Goal: Navigation & Orientation: Find specific page/section

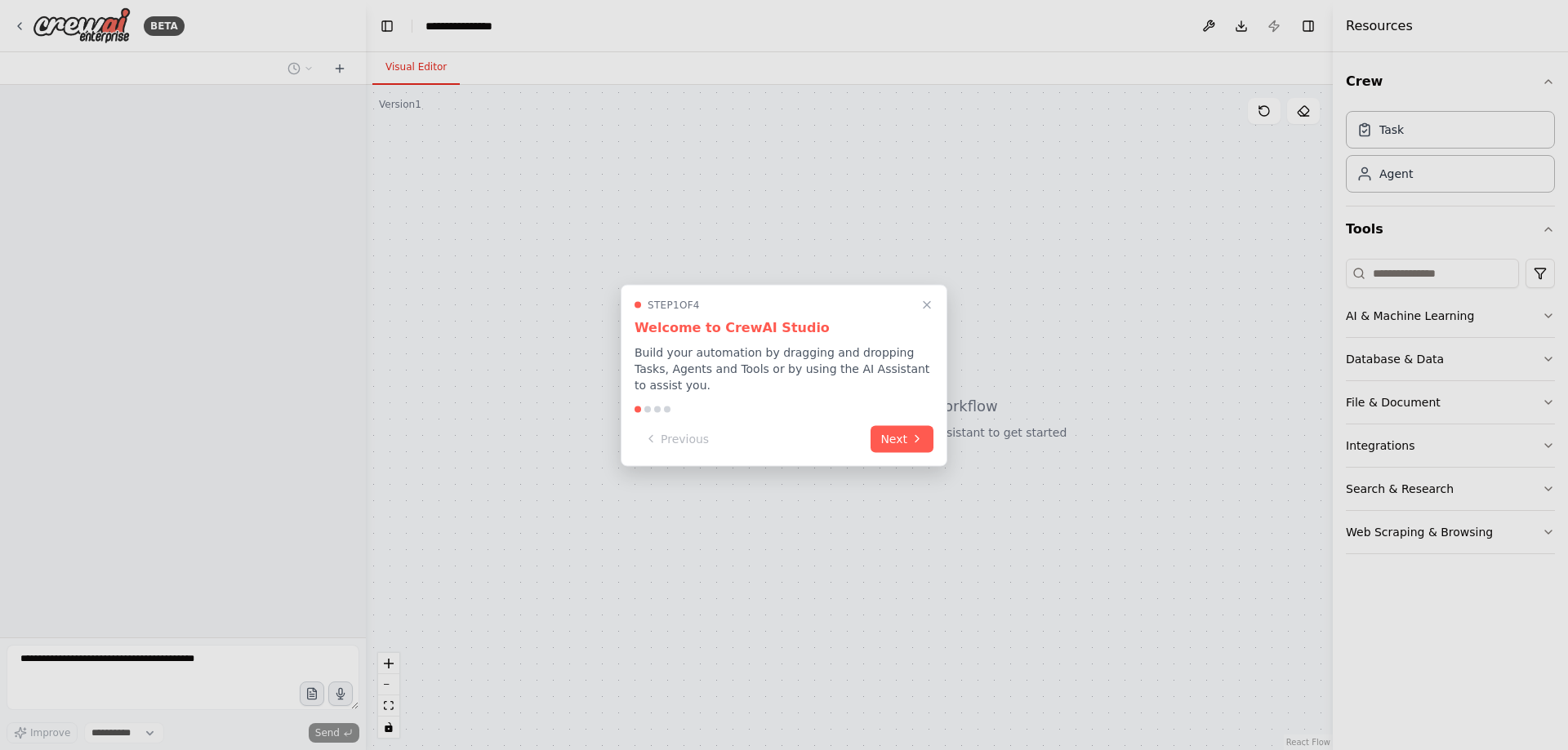
select select "****"
click at [908, 429] on button "Next" at bounding box center [902, 437] width 63 height 27
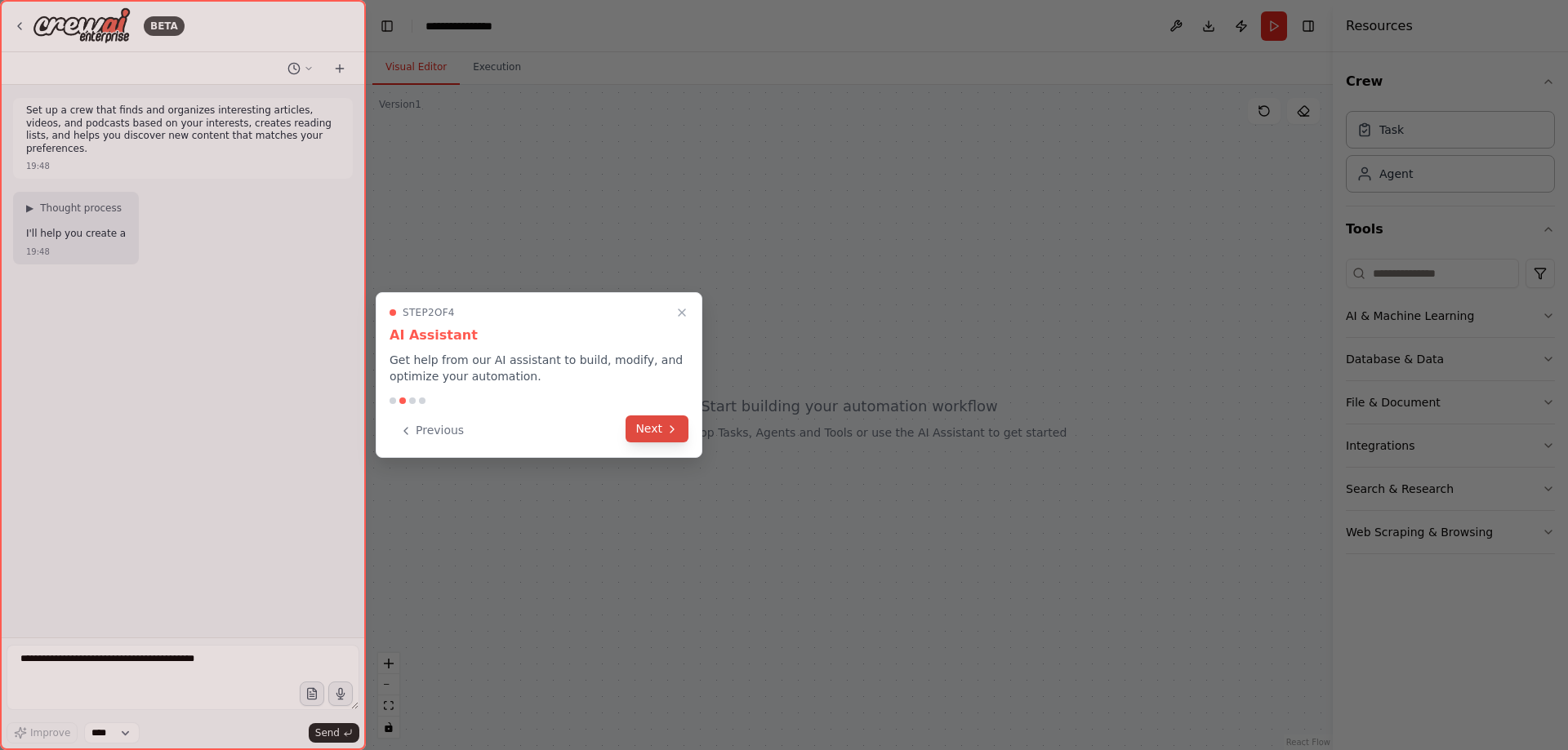
click at [669, 438] on button "Next" at bounding box center [657, 428] width 63 height 27
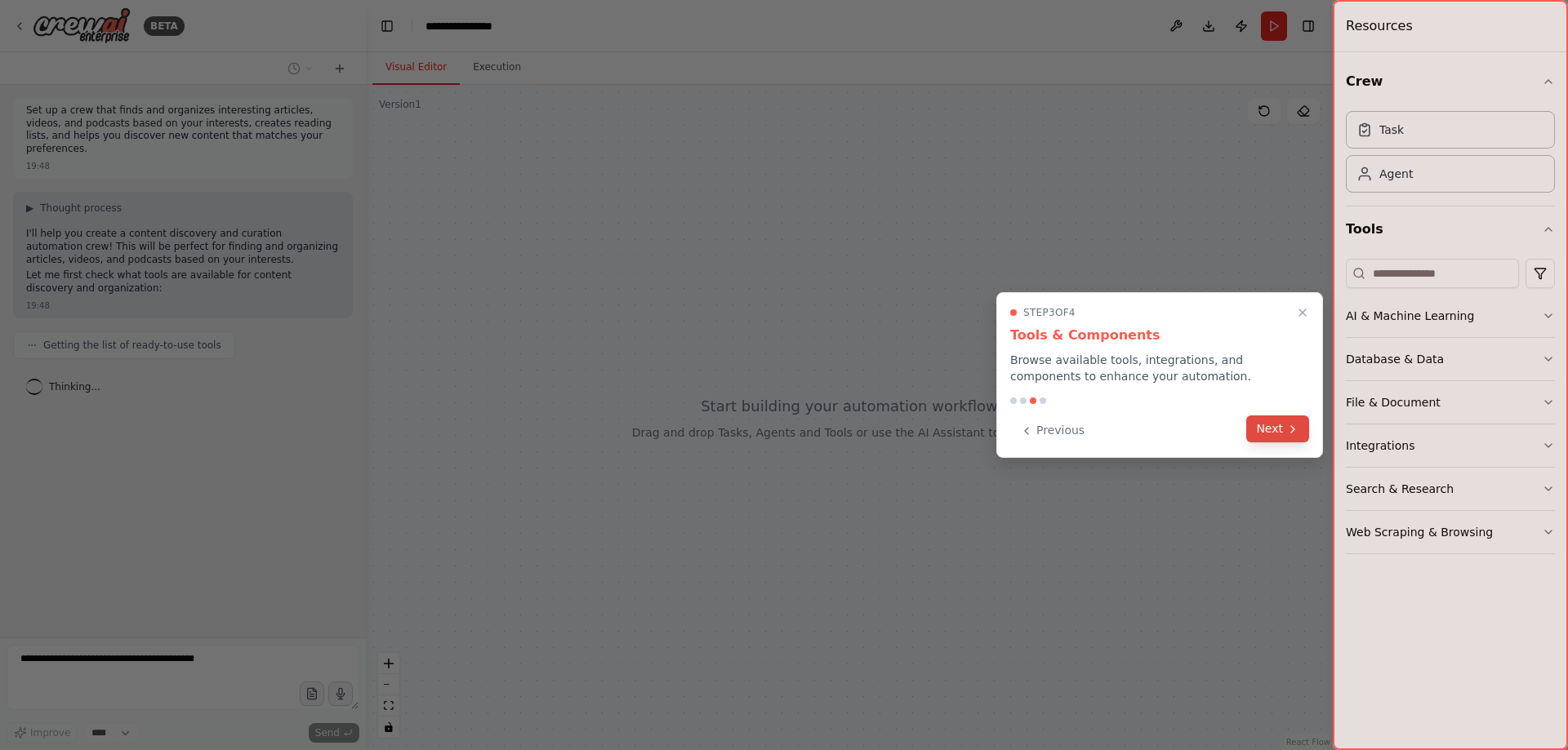
click at [1262, 433] on button "Next" at bounding box center [1278, 428] width 63 height 27
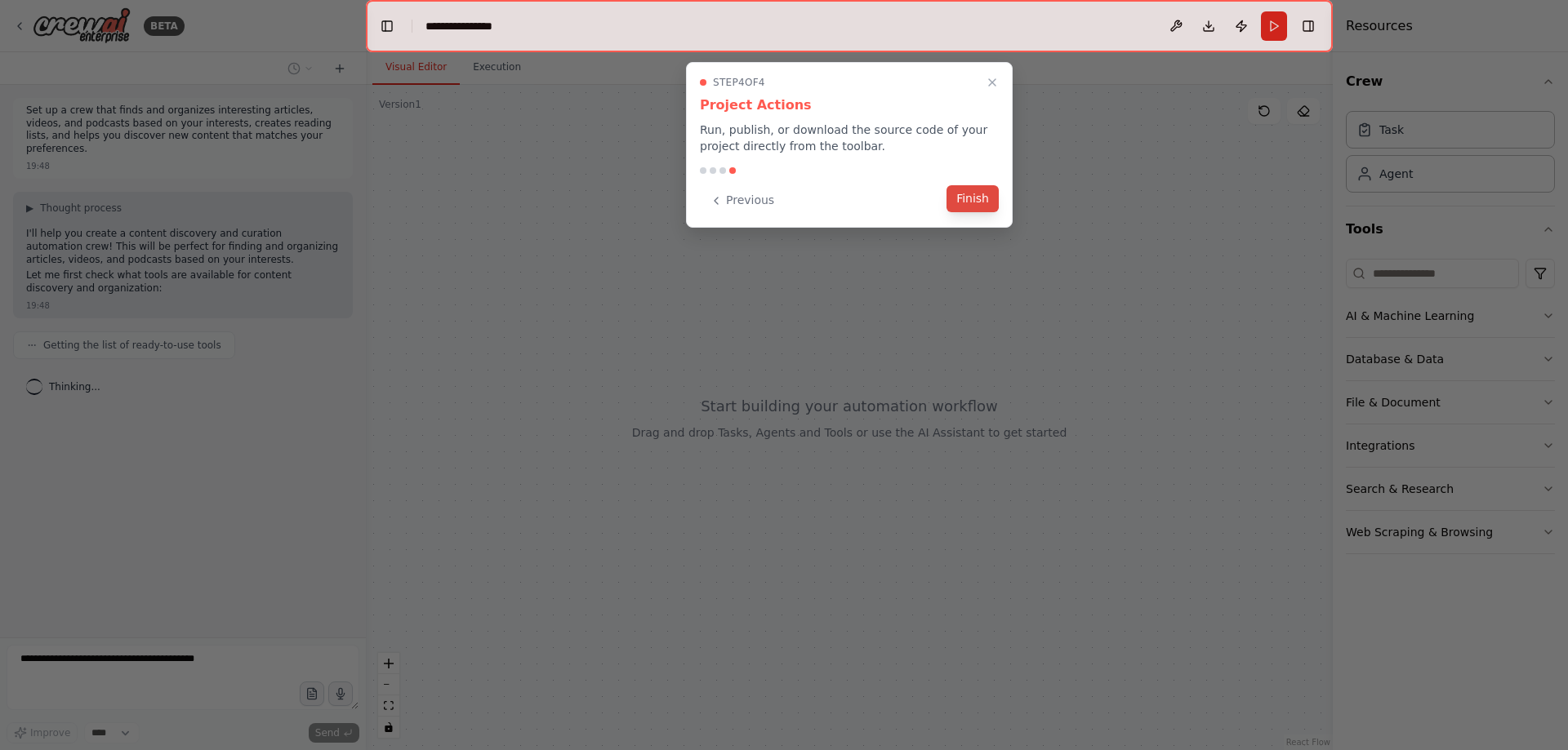
click at [978, 200] on button "Finish" at bounding box center [973, 199] width 52 height 27
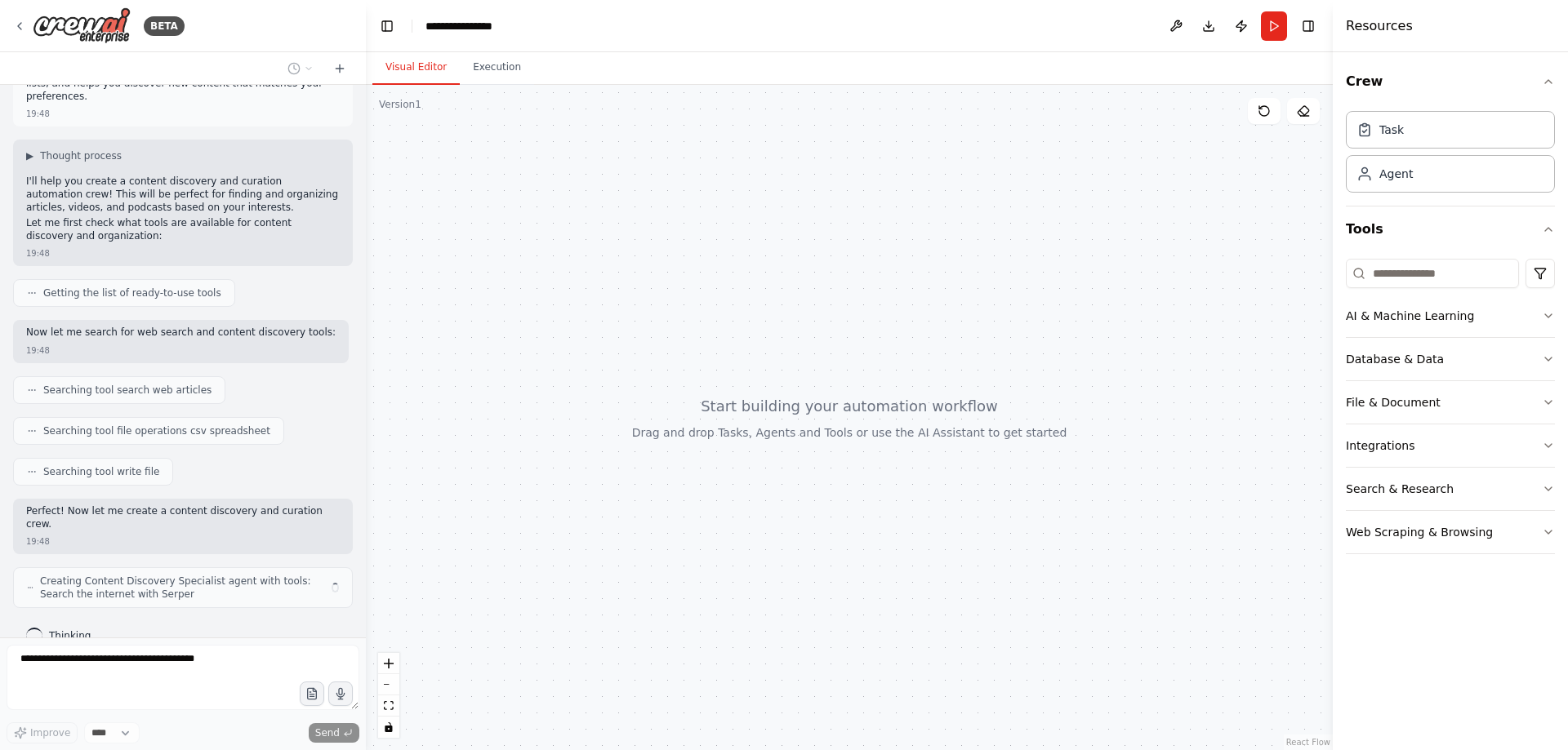
scroll to position [65, 0]
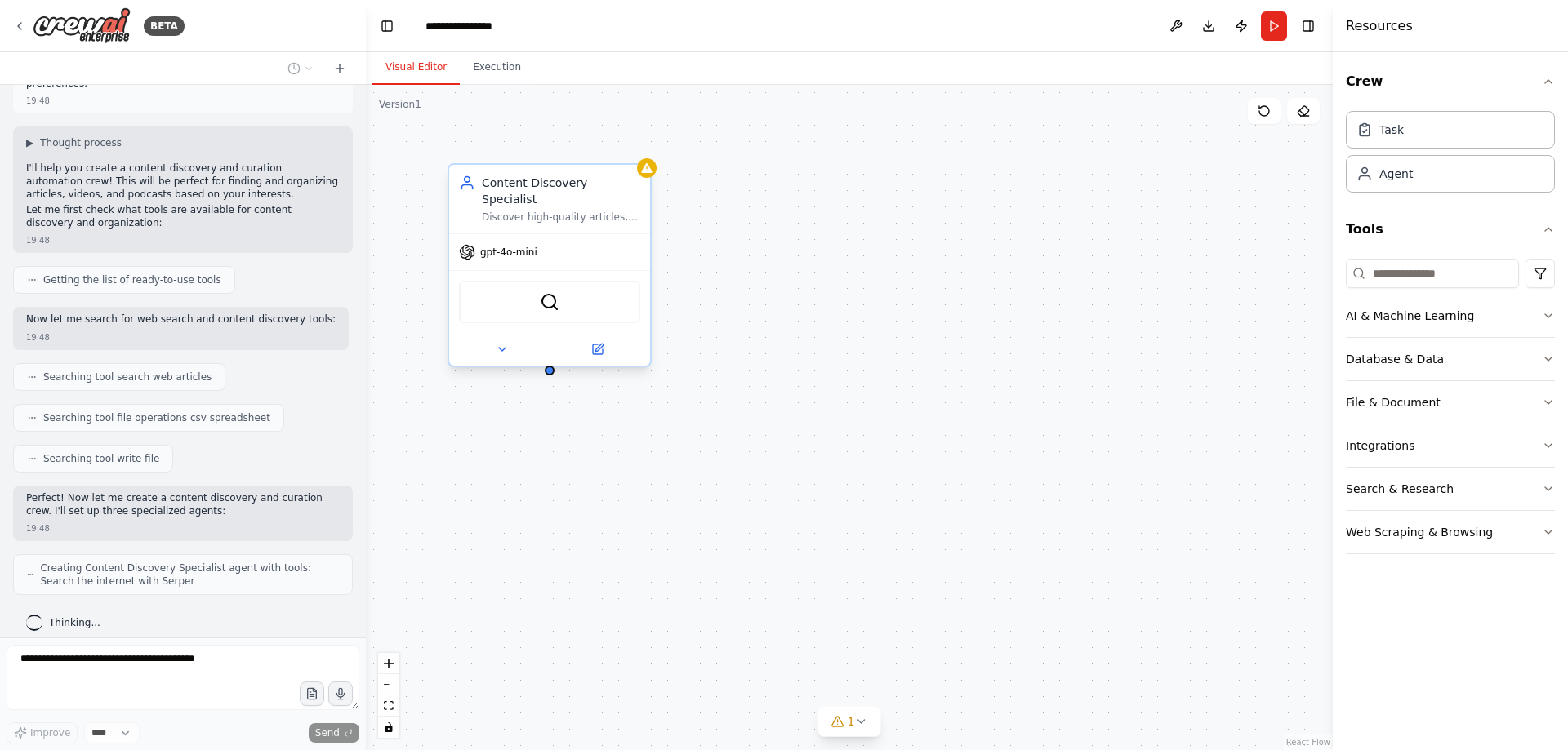
click at [561, 193] on div "Content Discovery Specialist Discover high-quality articles, videos, and podcas…" at bounding box center [561, 199] width 158 height 49
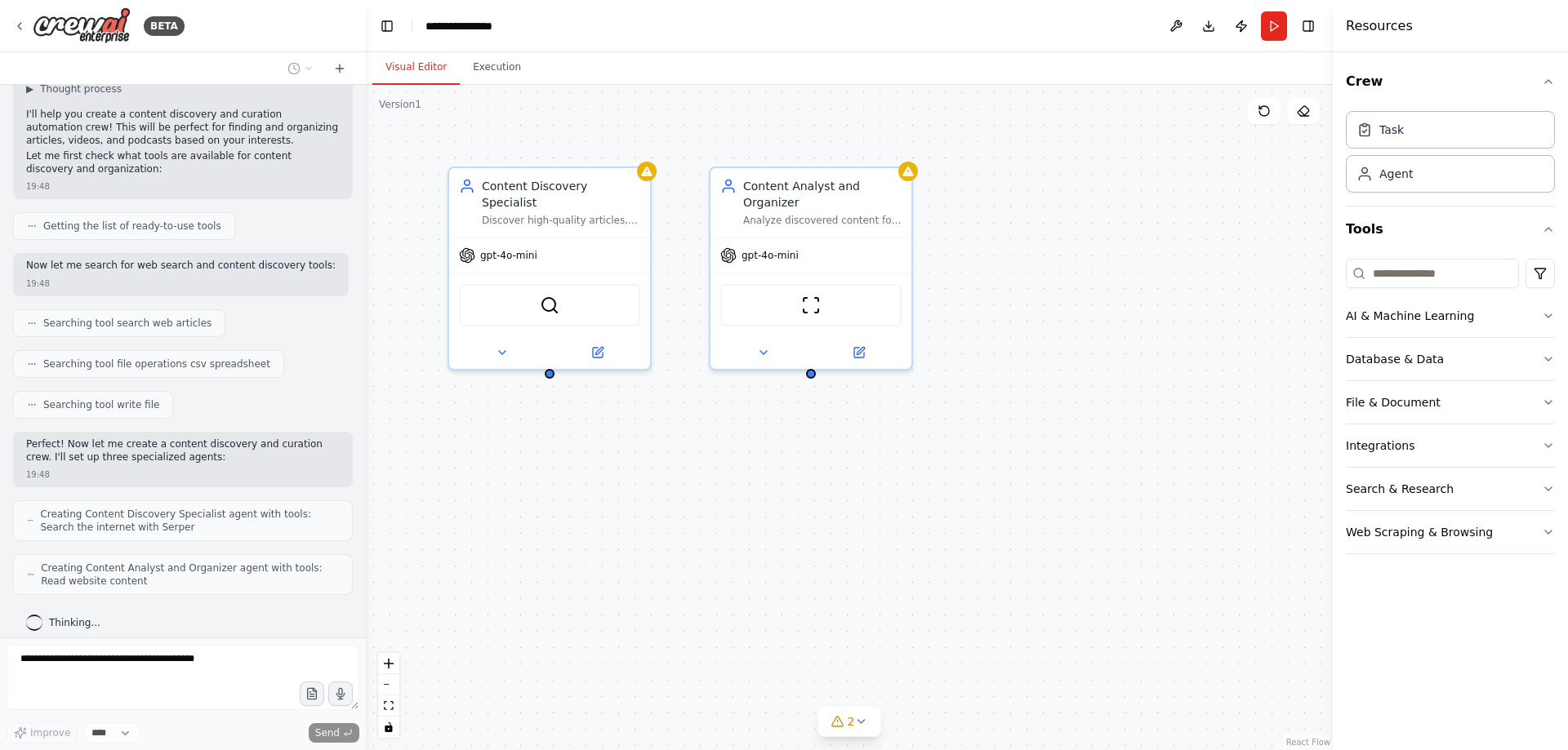
scroll to position [160, 0]
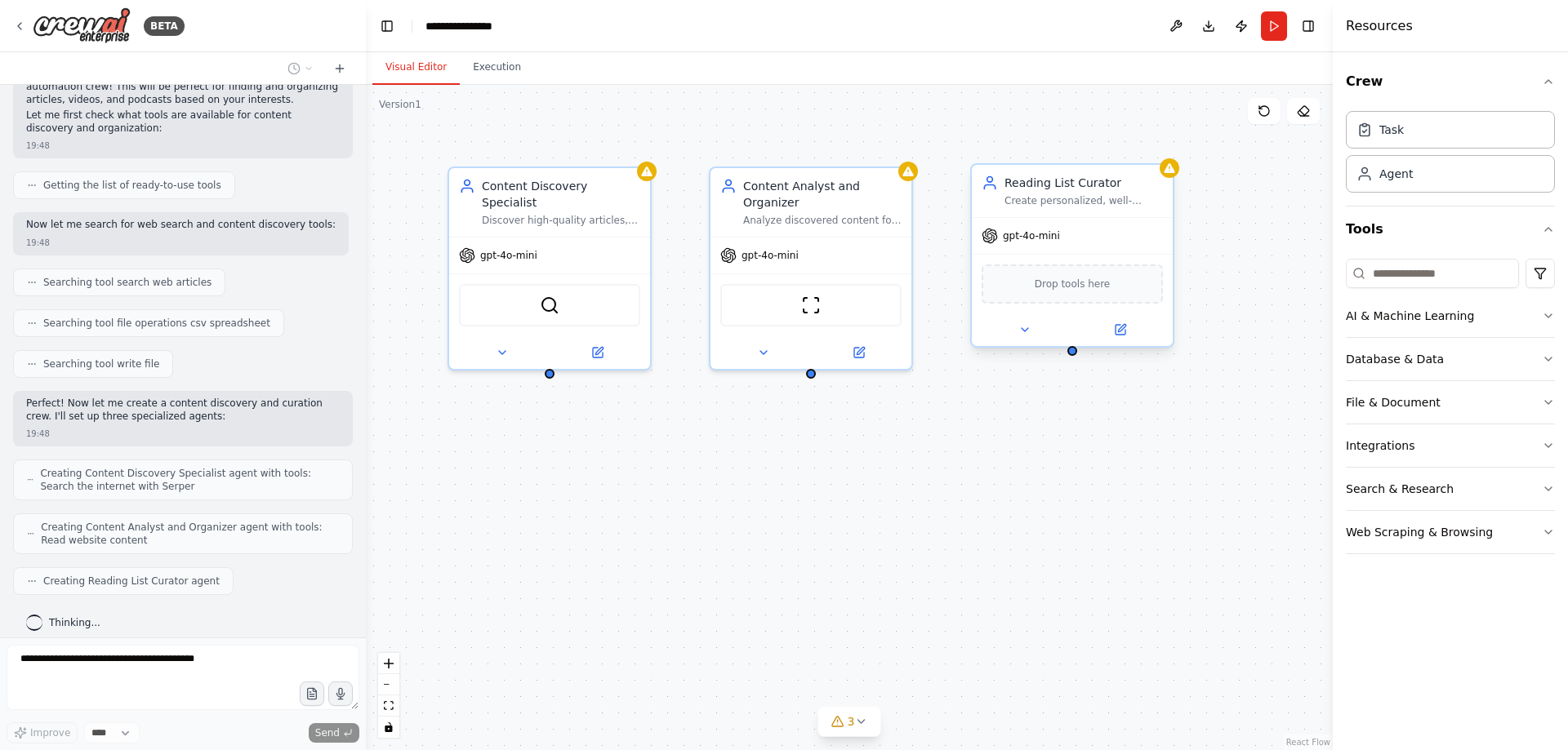
click at [1051, 291] on span "Drop tools here" at bounding box center [1073, 284] width 76 height 17
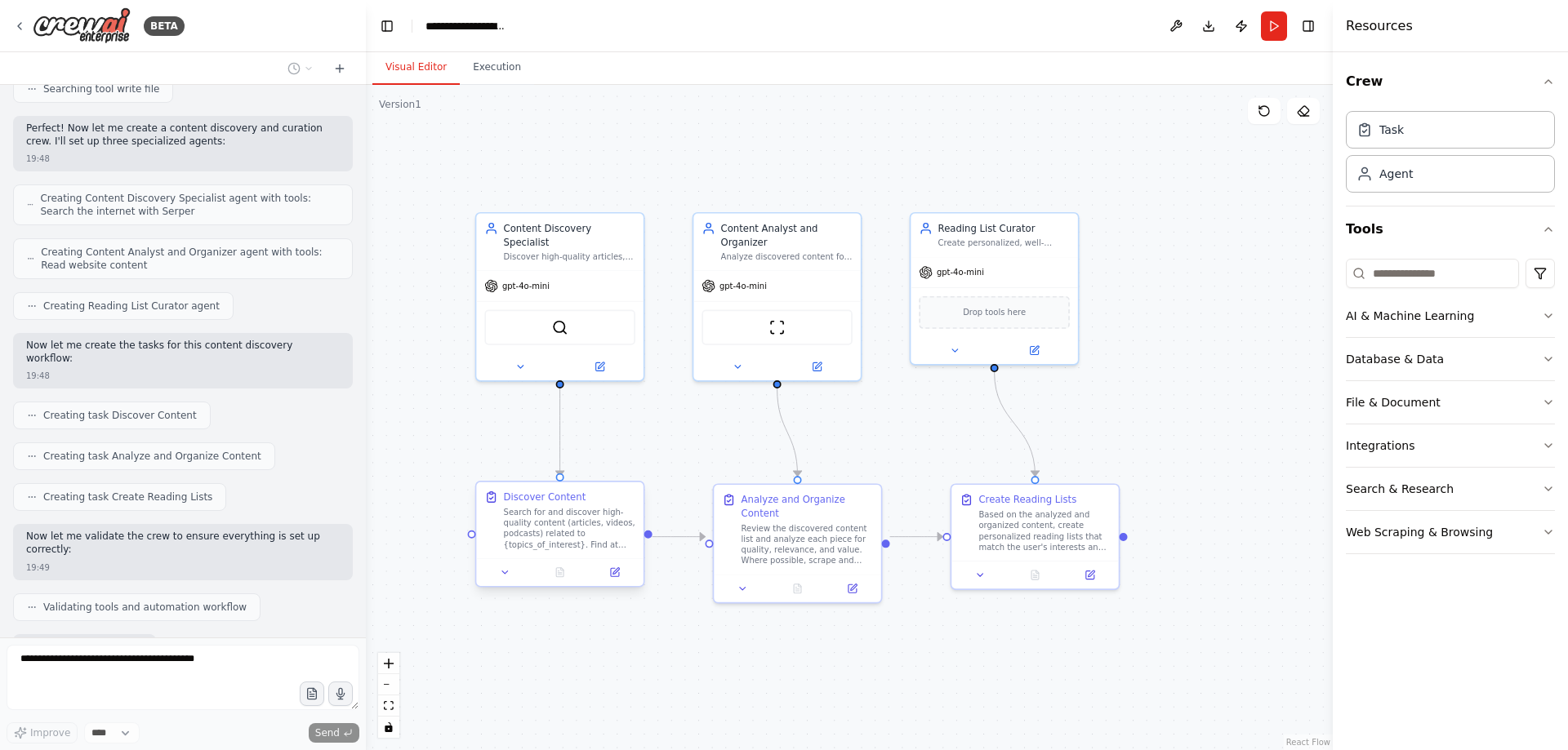
scroll to position [531, 0]
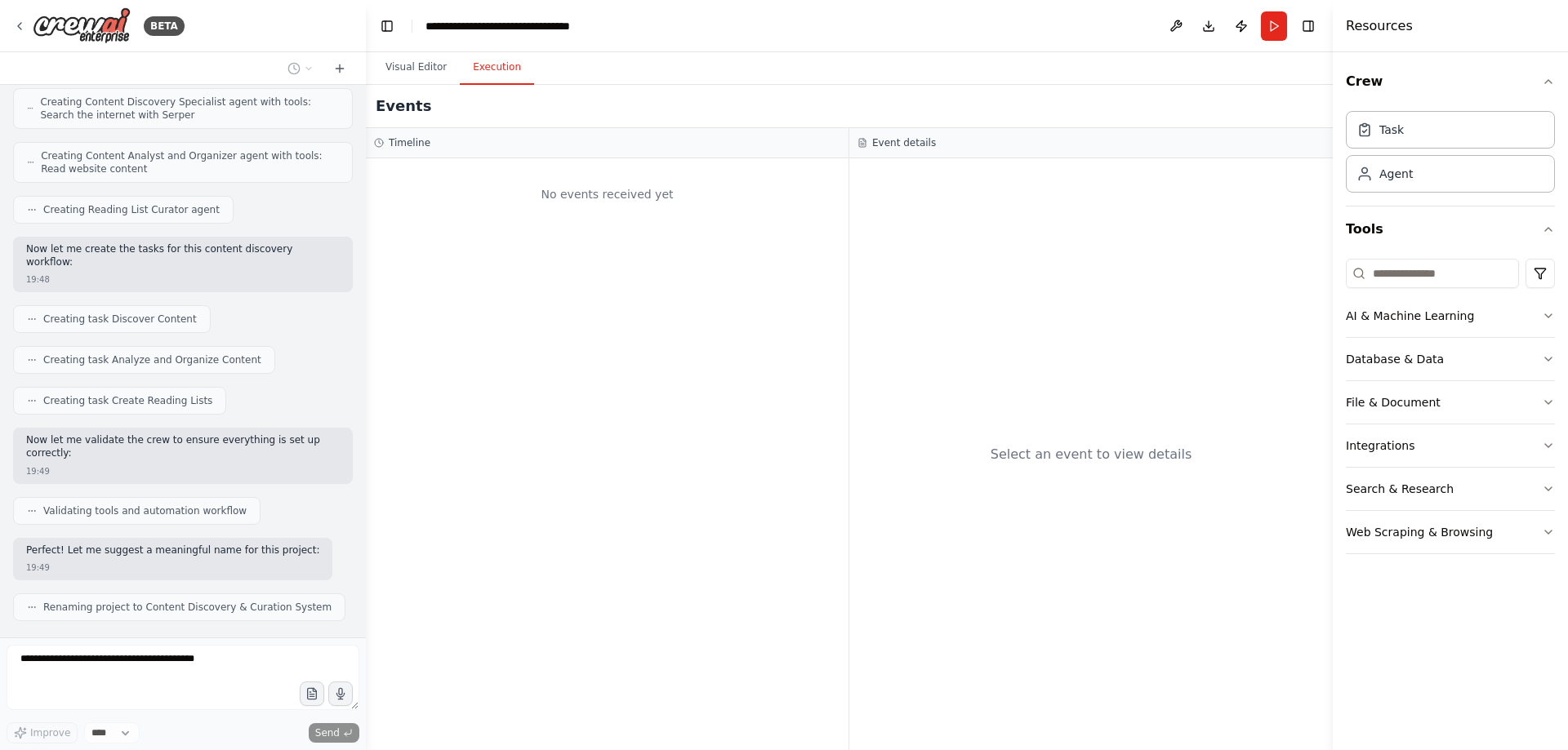
click at [492, 71] on button "Execution" at bounding box center [498, 67] width 75 height 34
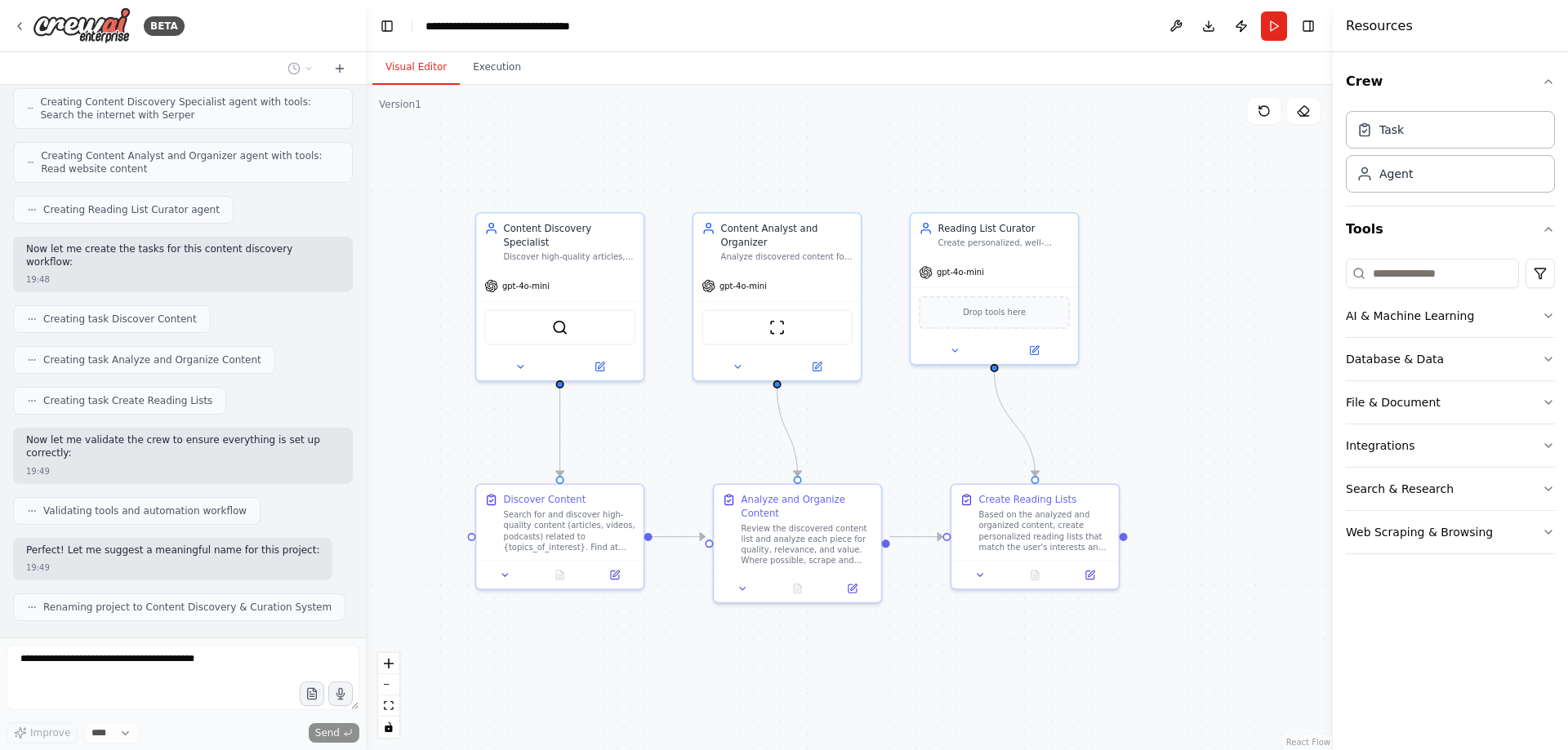
click at [440, 75] on button "Visual Editor" at bounding box center [415, 67] width 87 height 34
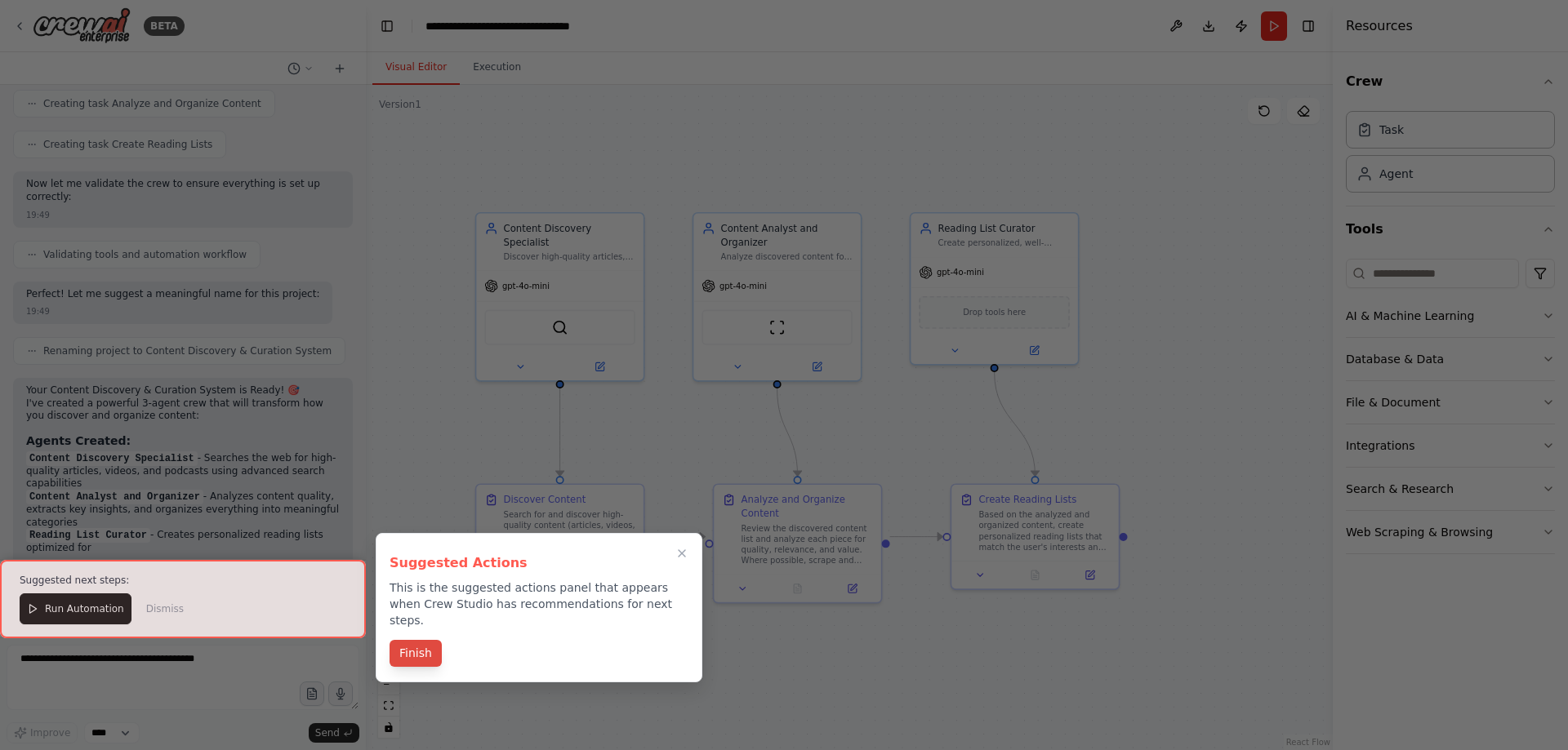
click at [424, 640] on button "Finish" at bounding box center [415, 653] width 52 height 27
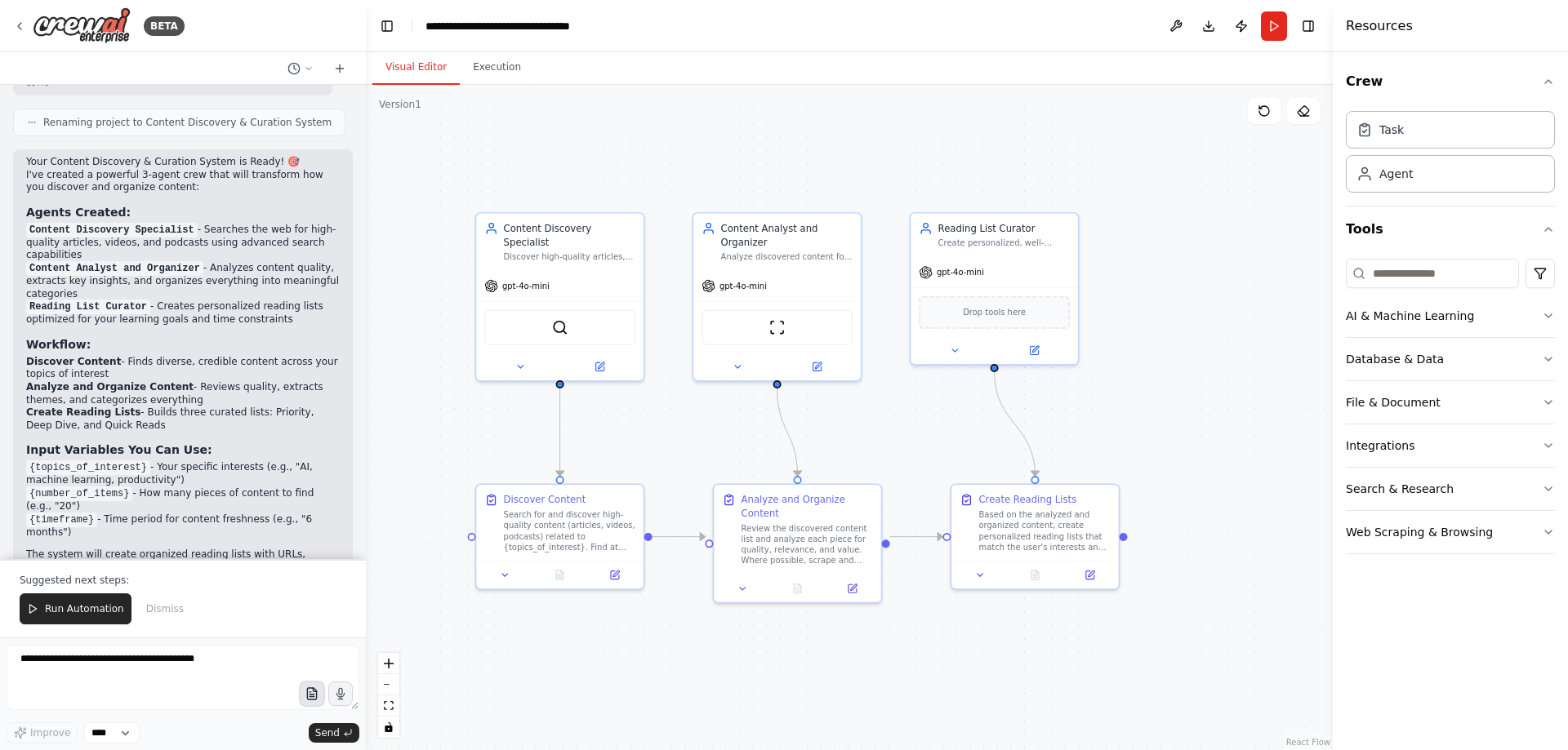
scroll to position [1029, 0]
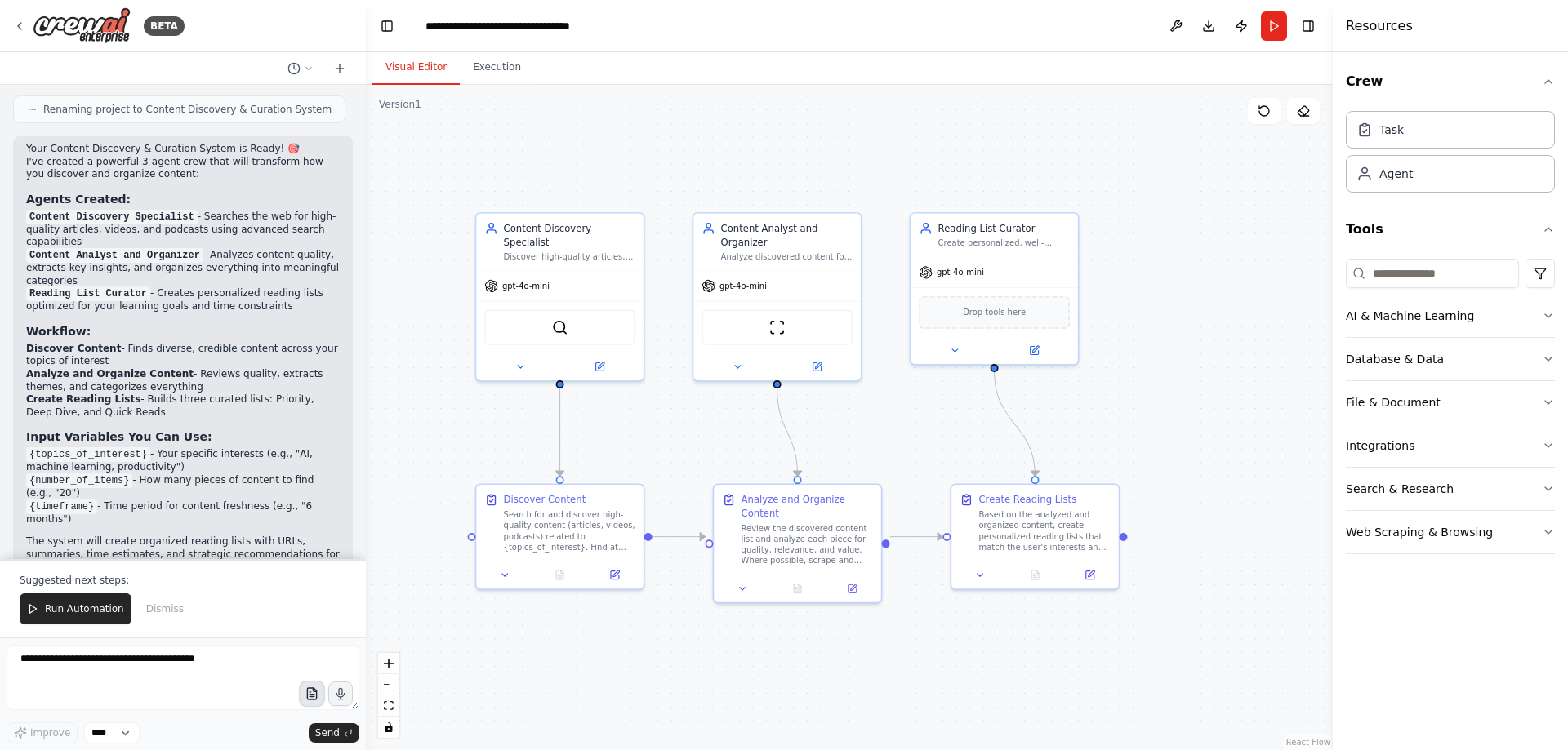
click at [314, 692] on icon "button" at bounding box center [311, 694] width 14 height 14
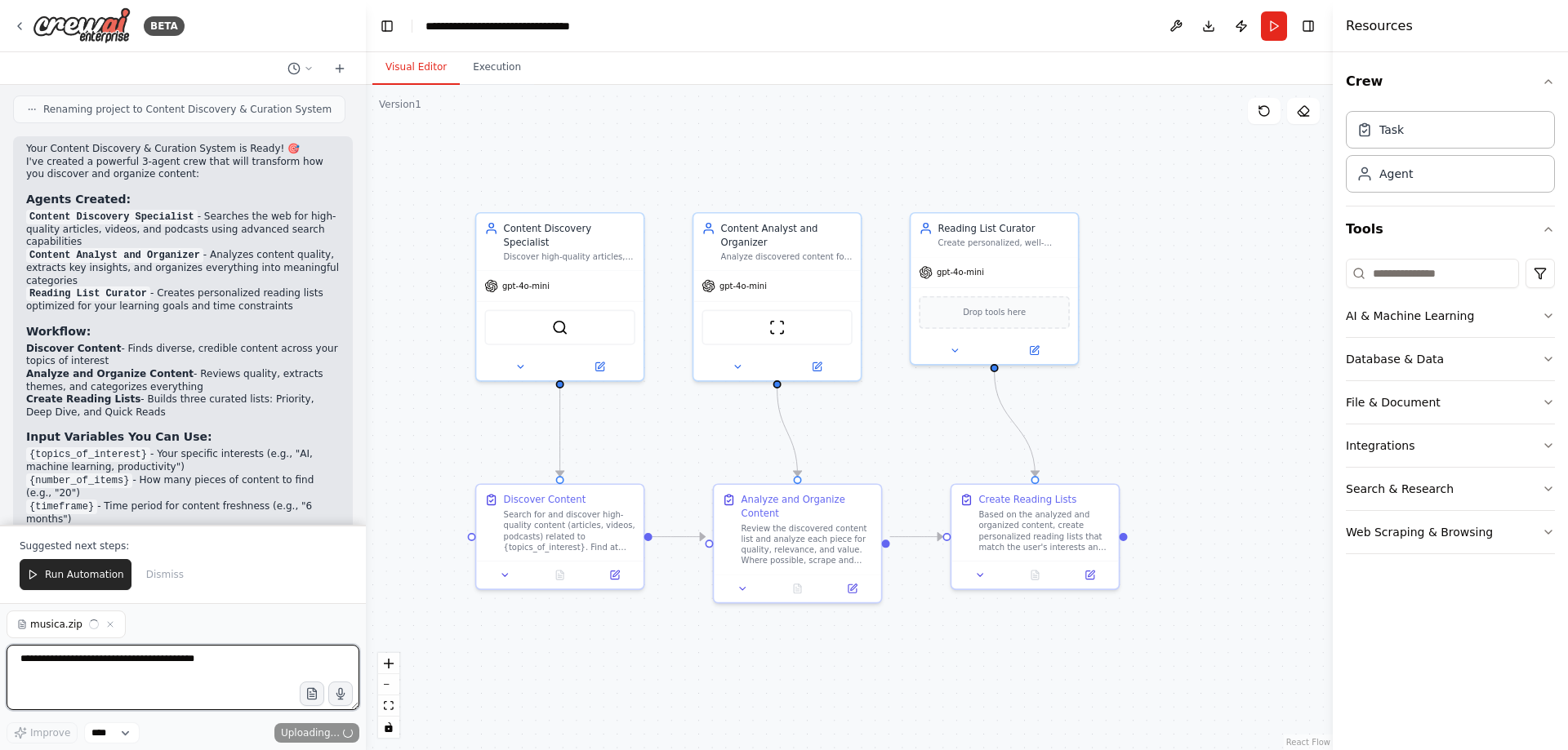
click at [113, 658] on textarea at bounding box center [183, 677] width 353 height 65
type textarea "**********"
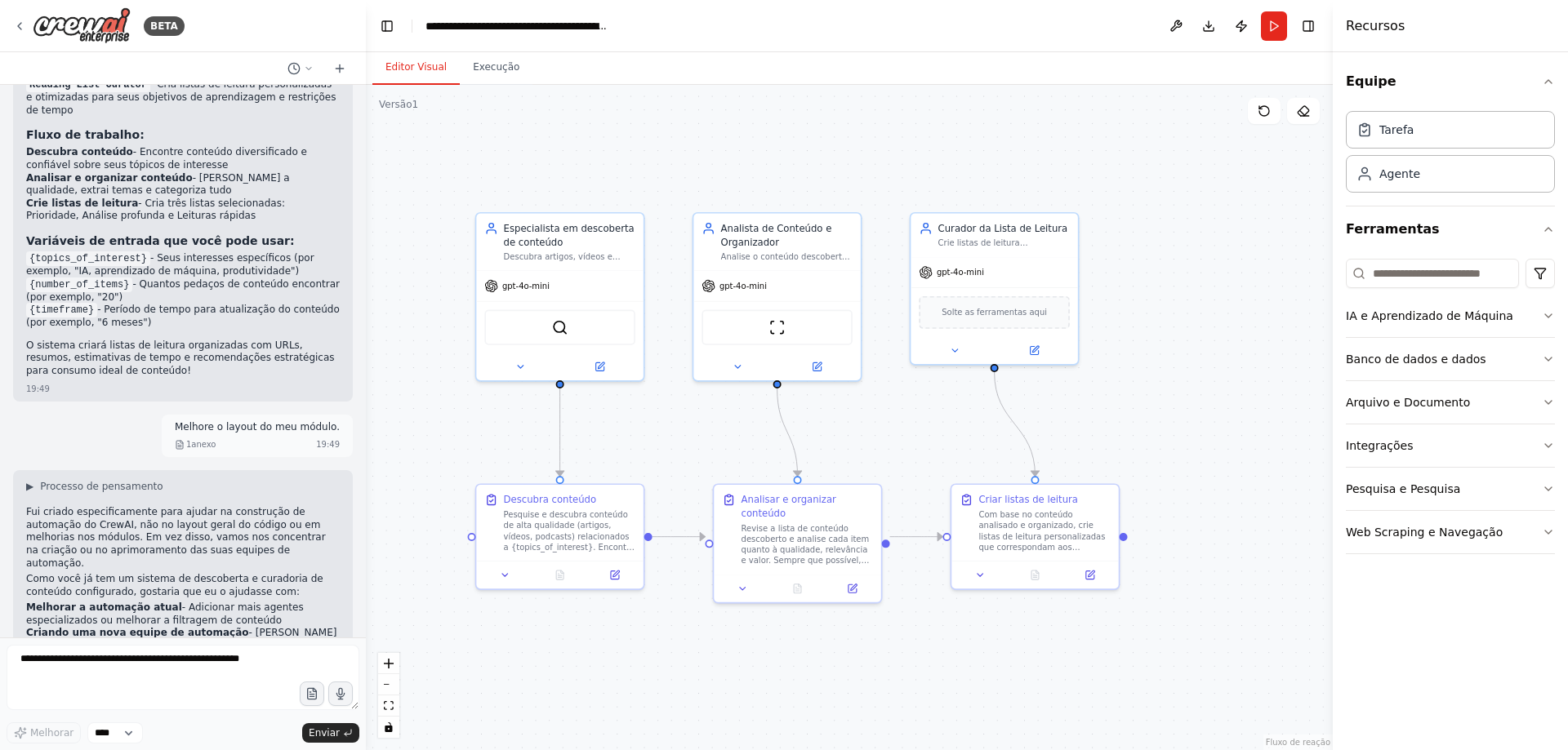
scroll to position [1380, 0]
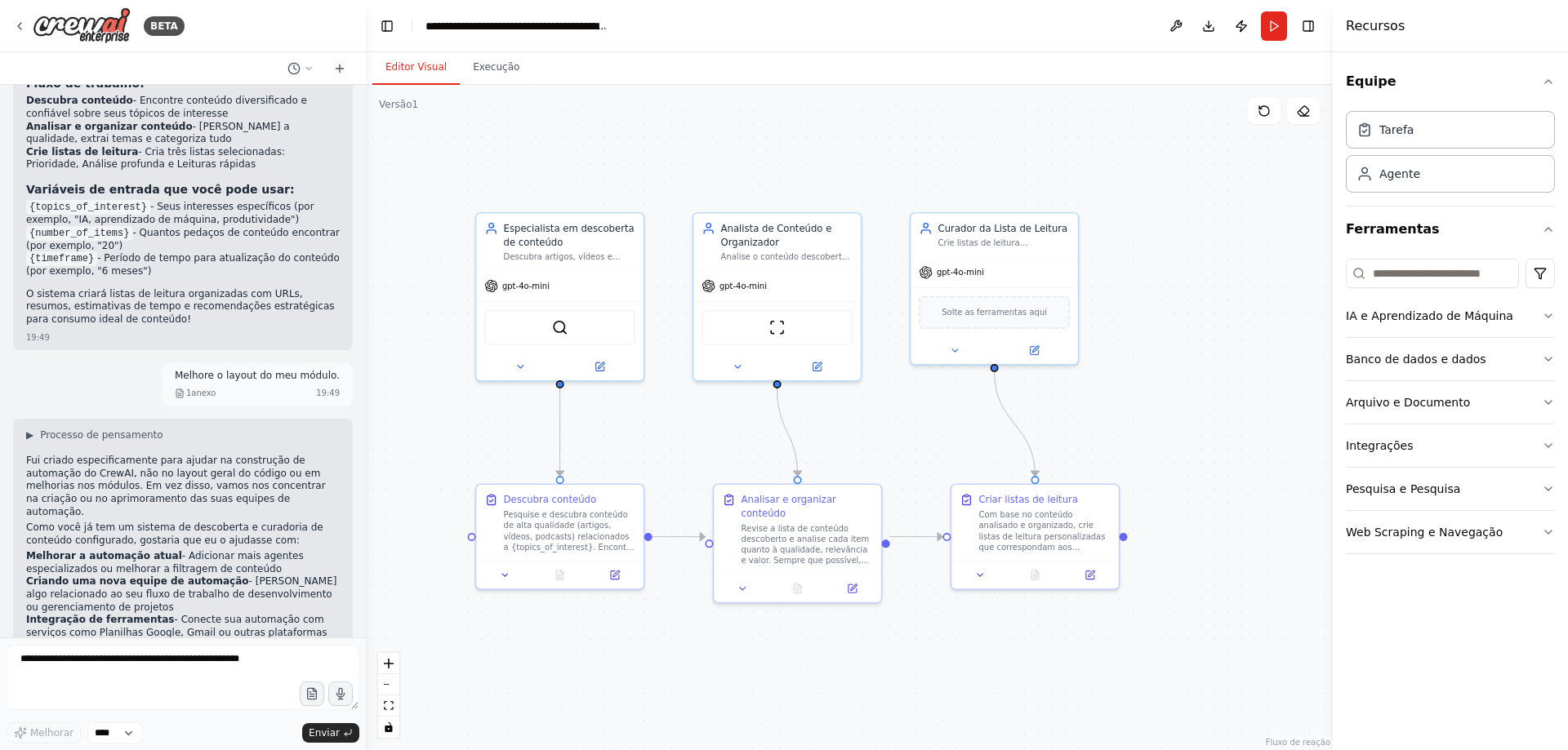
click at [317, 370] on font "Melhore o layout do meu módulo." at bounding box center [257, 375] width 165 height 12
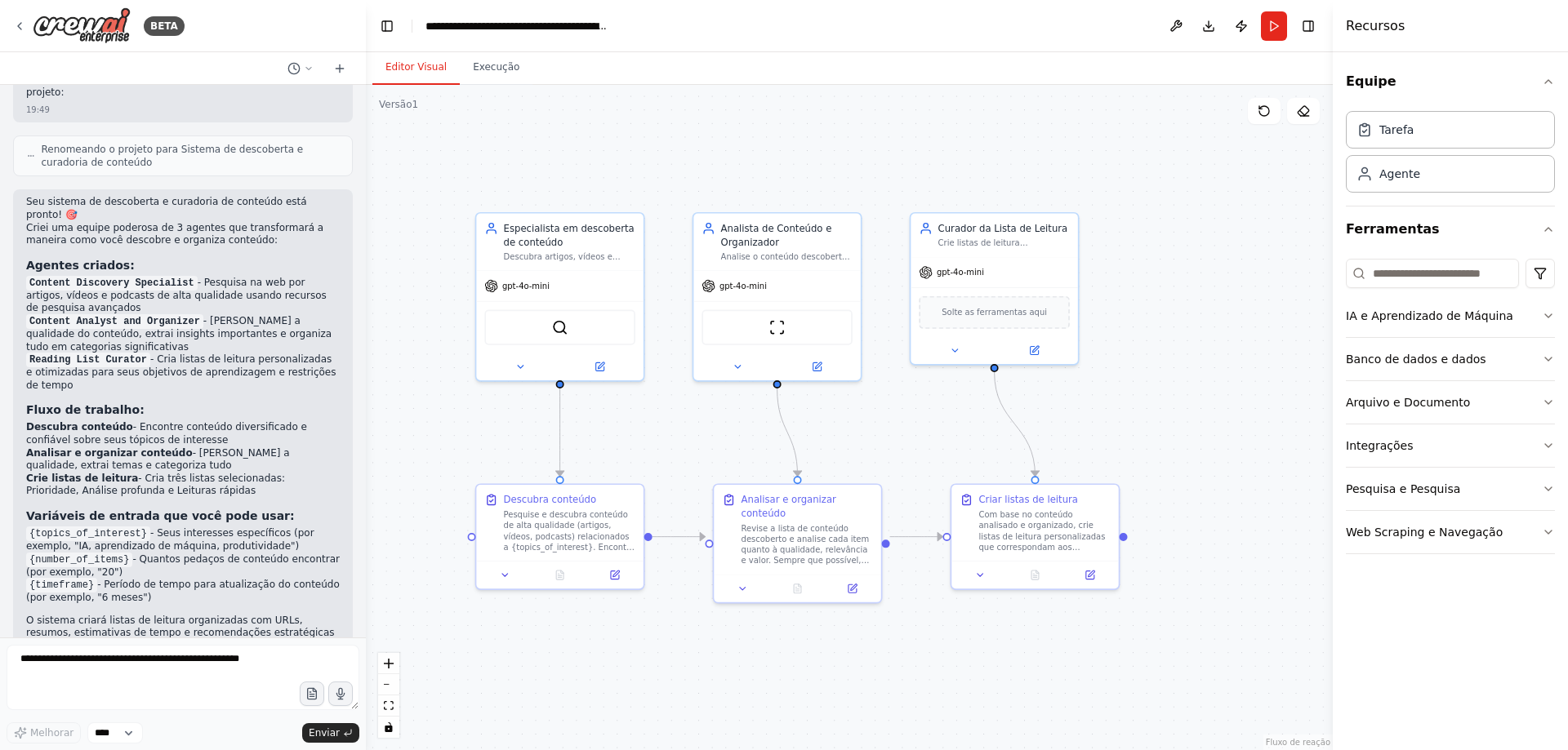
click at [292, 402] on h3 "Fluxo de trabalho:" at bounding box center [183, 410] width 313 height 17
click at [278, 348] on div "Seu sistema de descoberta e curadoria de conteúdo está pronto! 🎯 Criei uma equi…" at bounding box center [183, 425] width 313 height 460
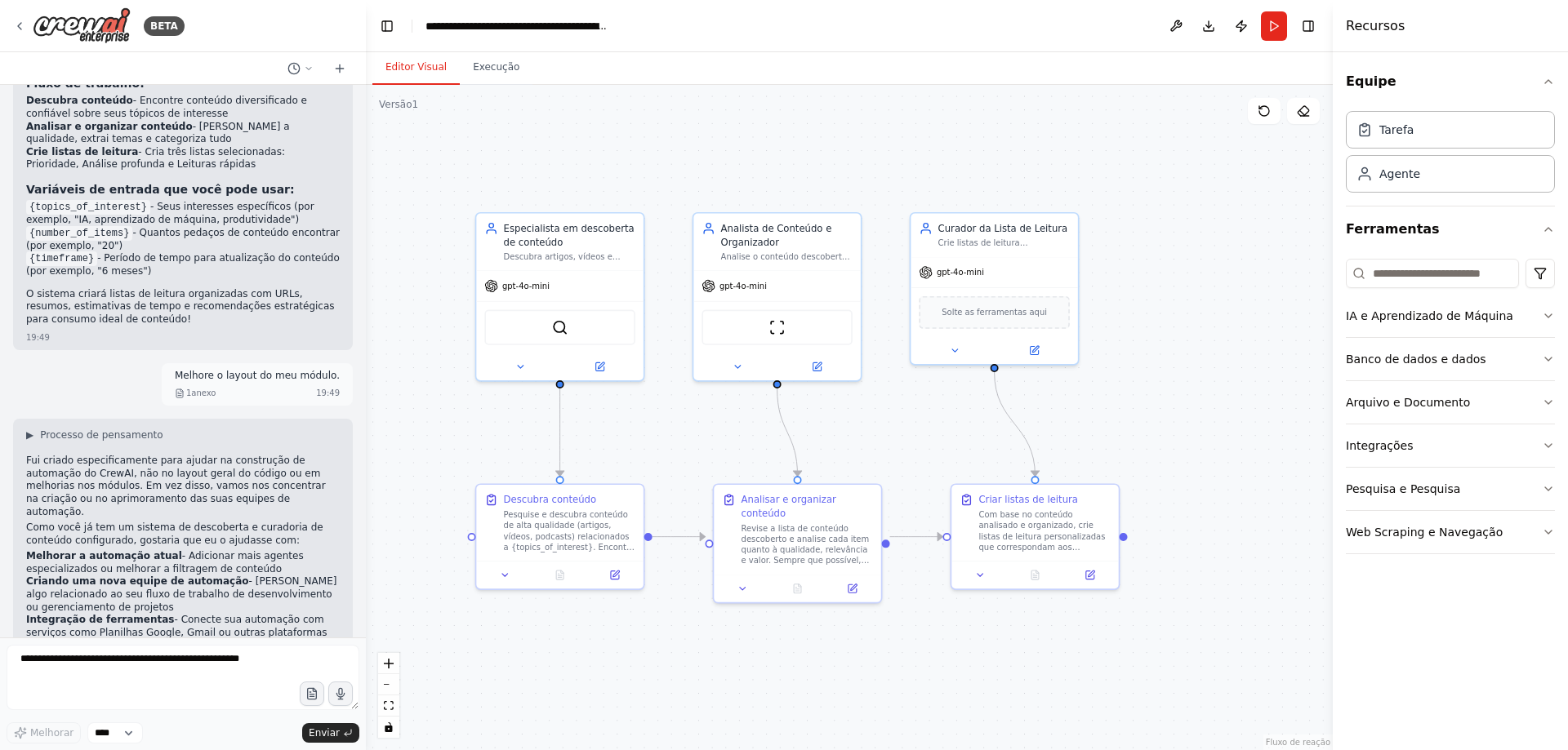
click at [225, 387] on div "1 anexo 19:49" at bounding box center [257, 393] width 165 height 12
click at [211, 389] on font "anexo" at bounding box center [203, 393] width 25 height 9
click at [411, 70] on font "Editor Visual" at bounding box center [416, 67] width 61 height 12
click at [475, 65] on font "Execução" at bounding box center [496, 67] width 46 height 12
click at [432, 69] on font "Editor Visual" at bounding box center [416, 67] width 61 height 12
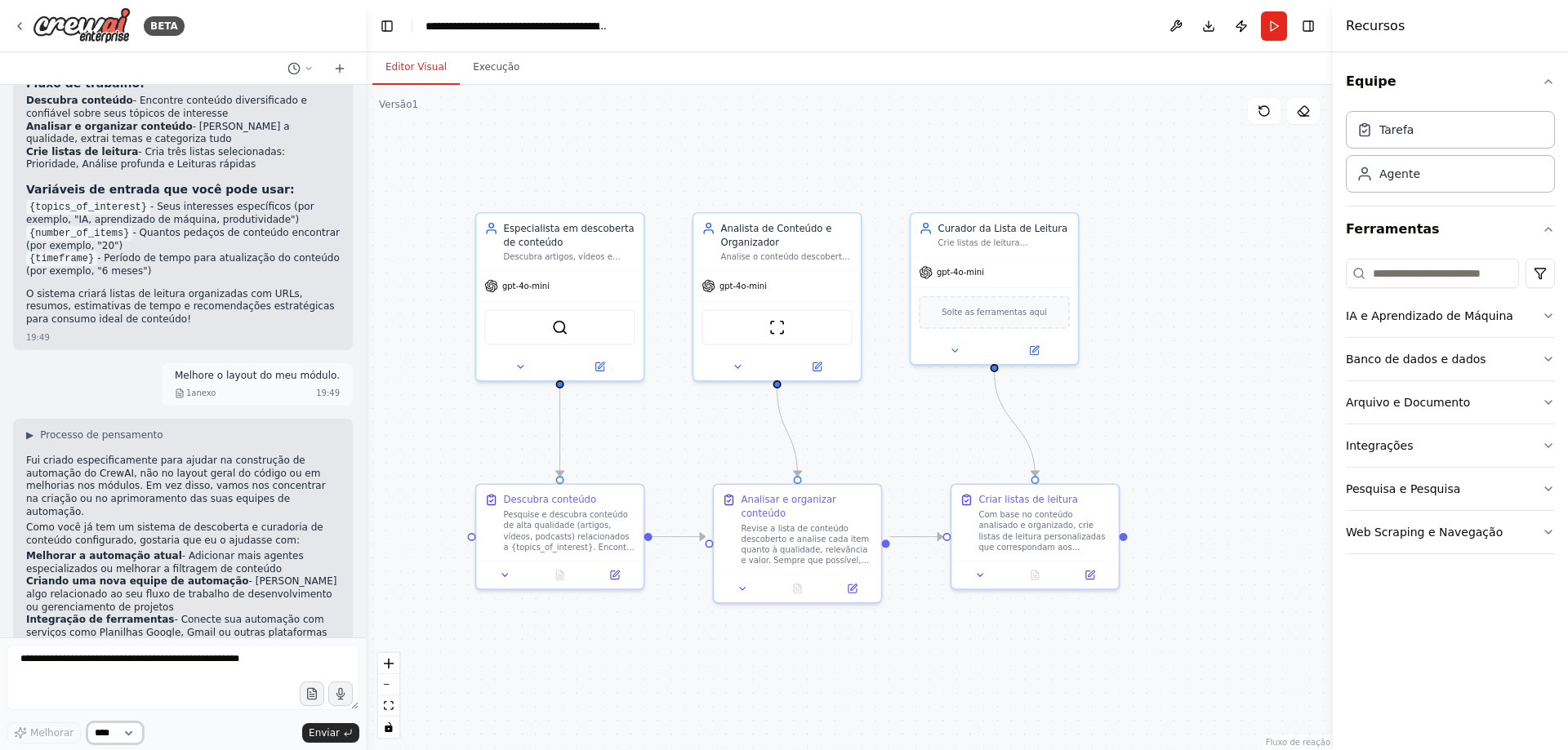
click at [111, 735] on select "****" at bounding box center [114, 733] width 56 height 22
click at [112, 735] on select "****" at bounding box center [114, 733] width 56 height 22
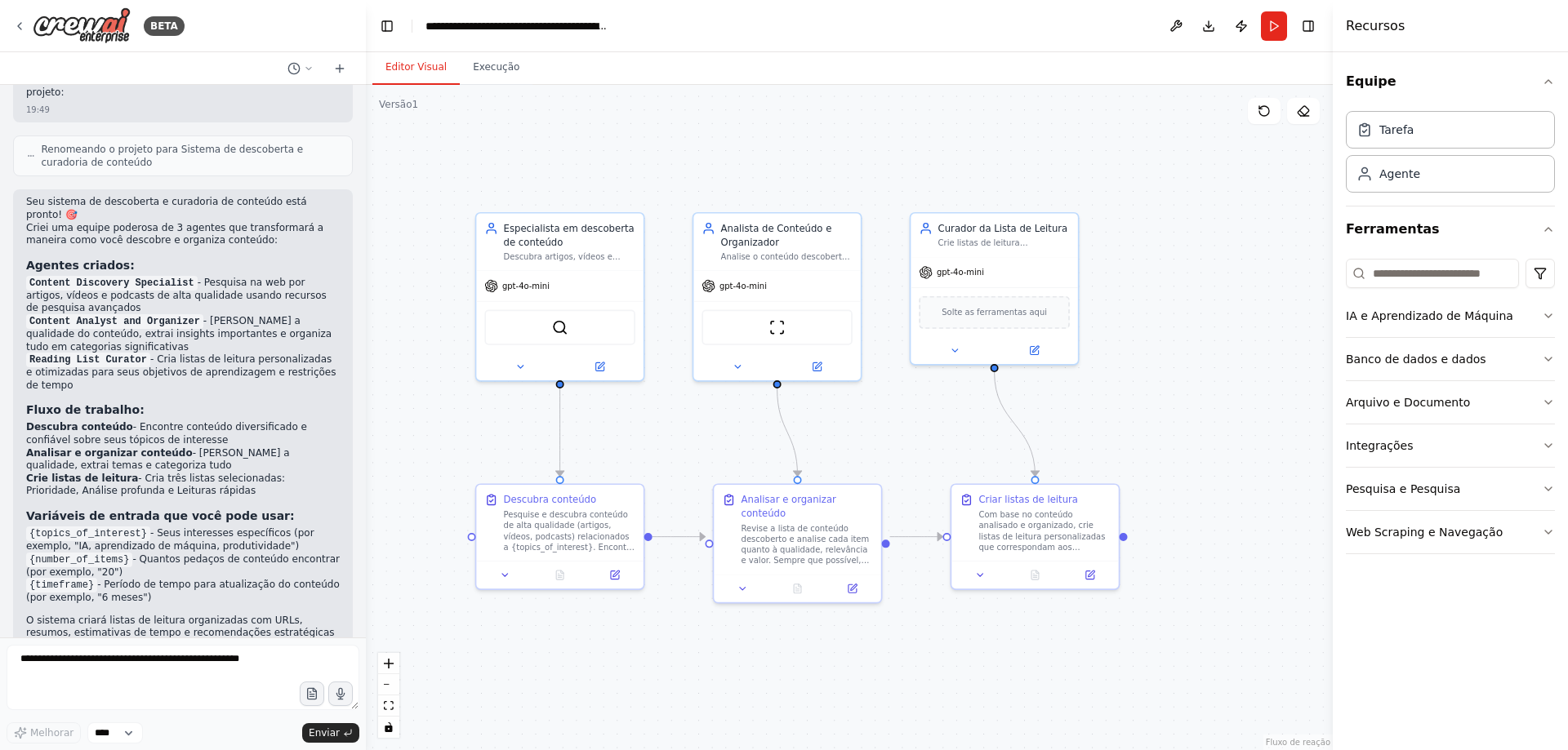
scroll to position [945, 0]
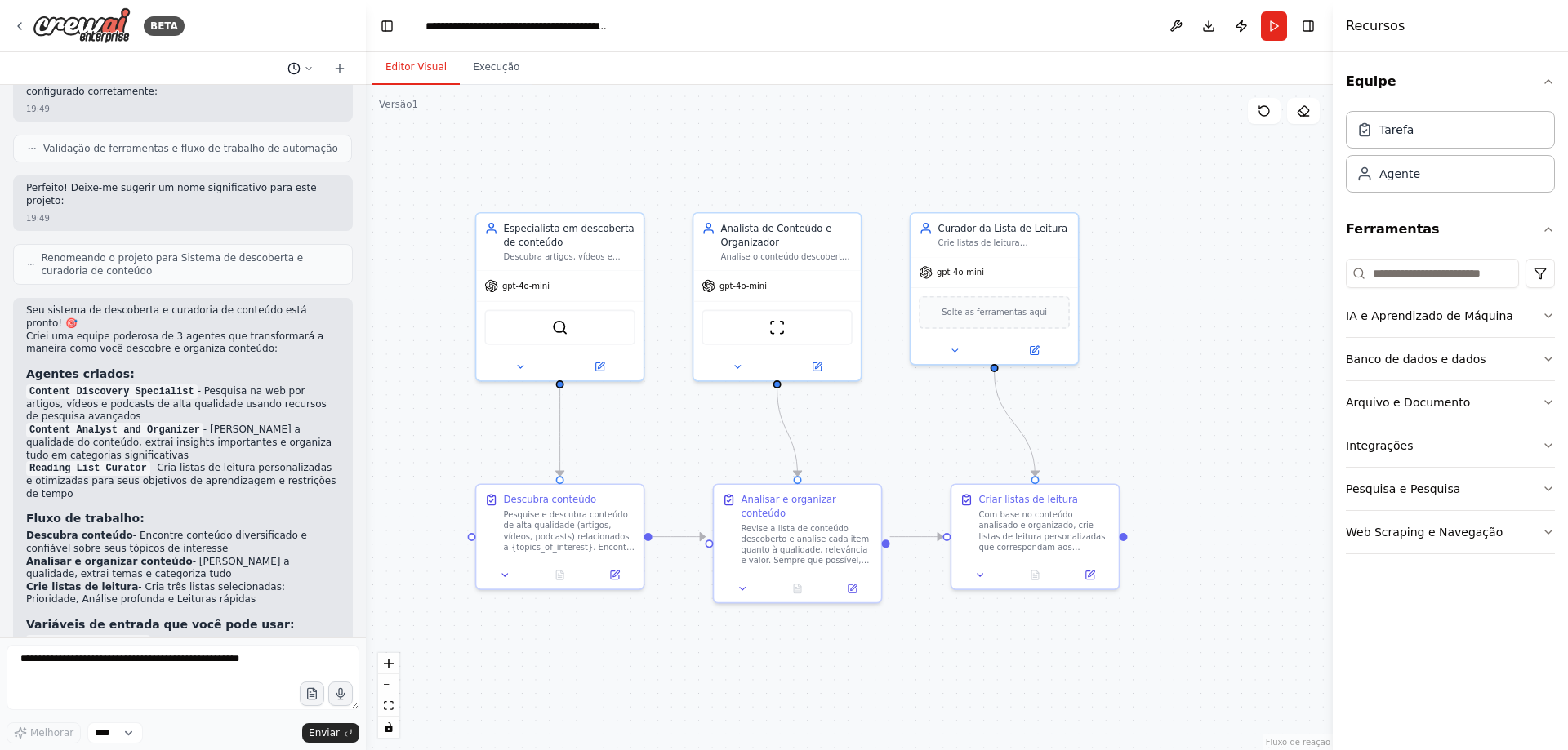
click at [308, 71] on icon at bounding box center [308, 69] width 10 height 10
click at [294, 107] on font "Crie uma equipe que encontre e organize artigos, vídeos e podcasts interessante…" at bounding box center [711, 102] width 1067 height 12
click at [12, 24] on div "BETA" at bounding box center [182, 26] width 366 height 52
click at [27, 23] on div "BETA" at bounding box center [99, 26] width 172 height 36
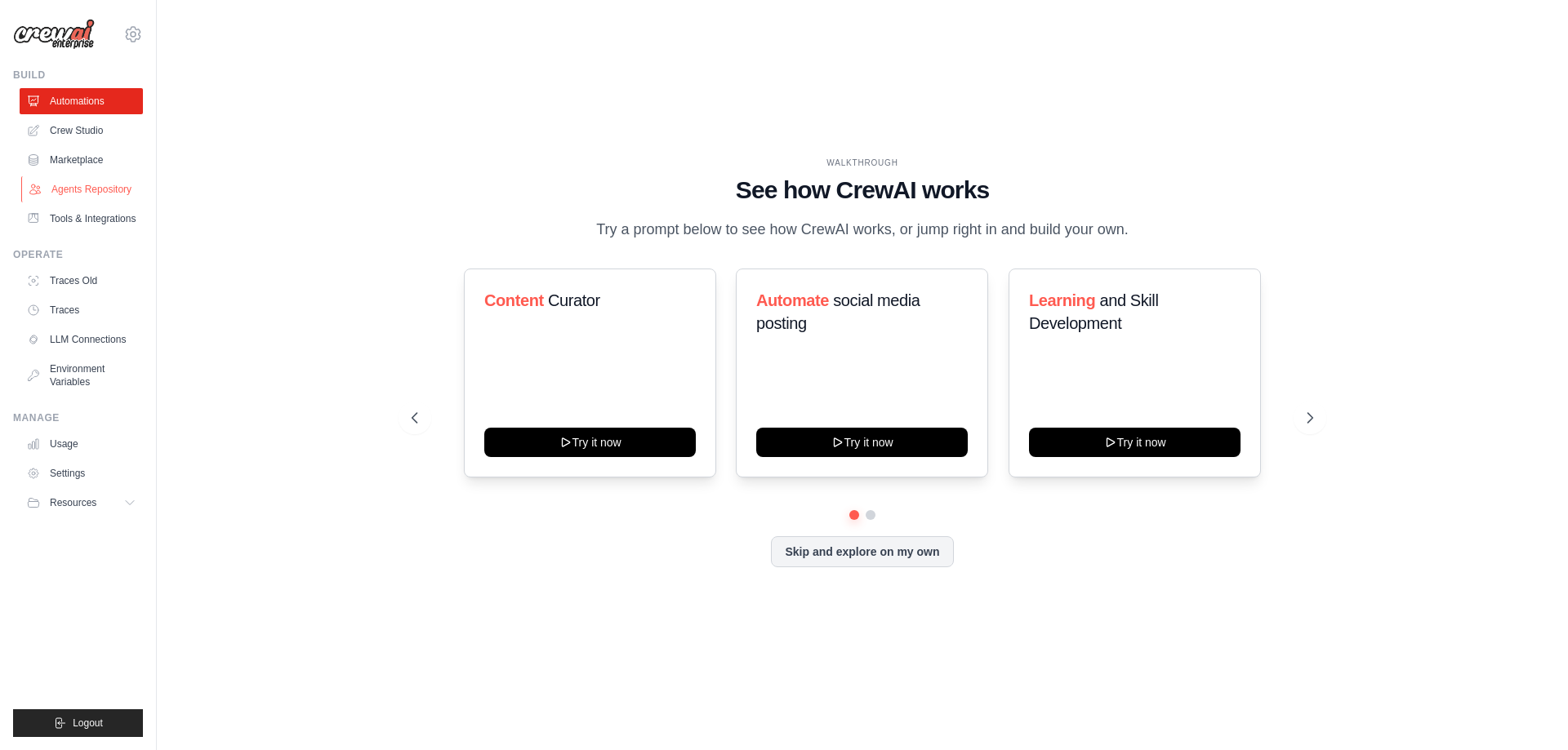
click at [70, 195] on link "Agents Repository" at bounding box center [83, 190] width 124 height 27
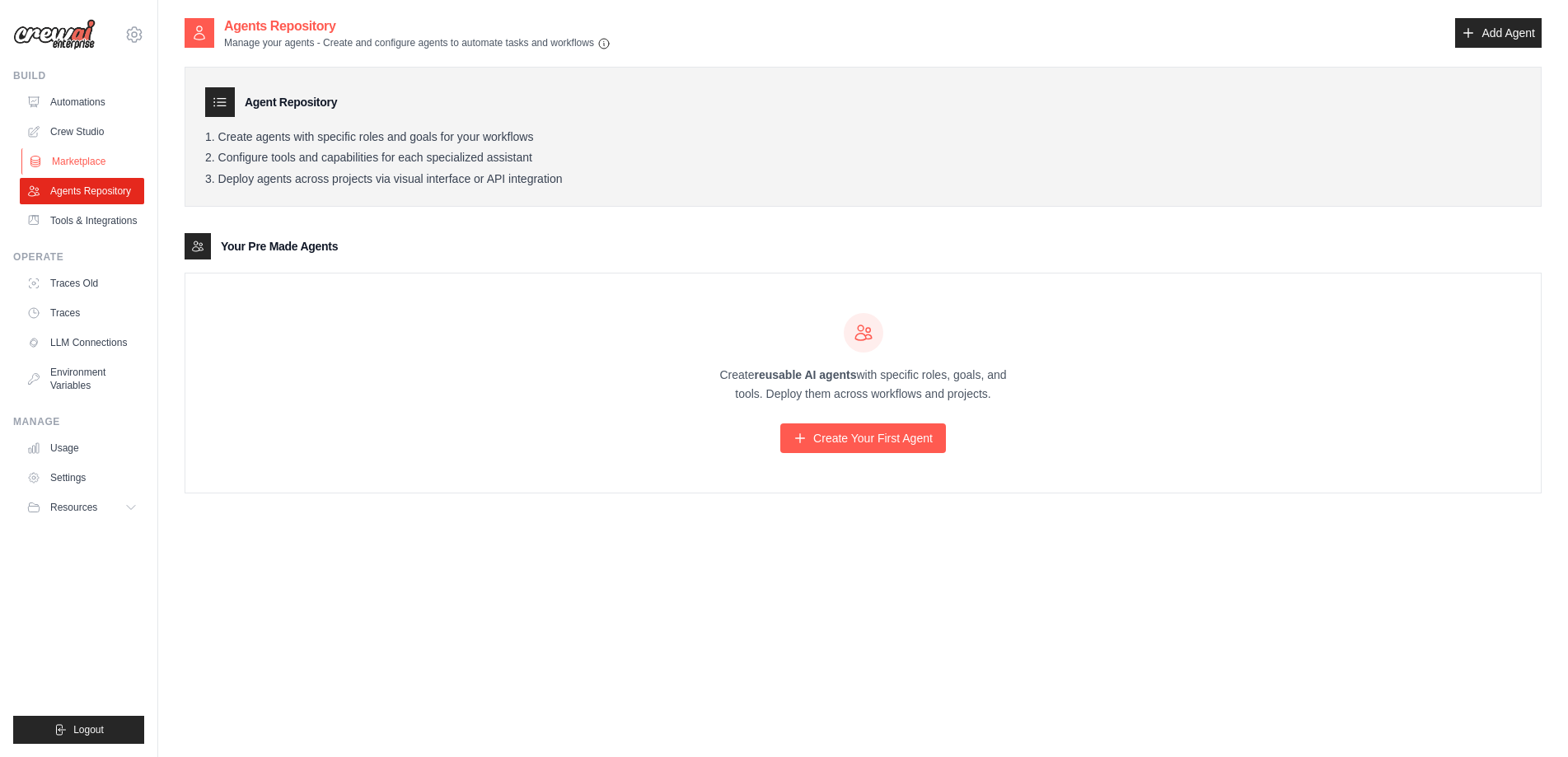
click at [85, 163] on link "Marketplace" at bounding box center [84, 161] width 125 height 27
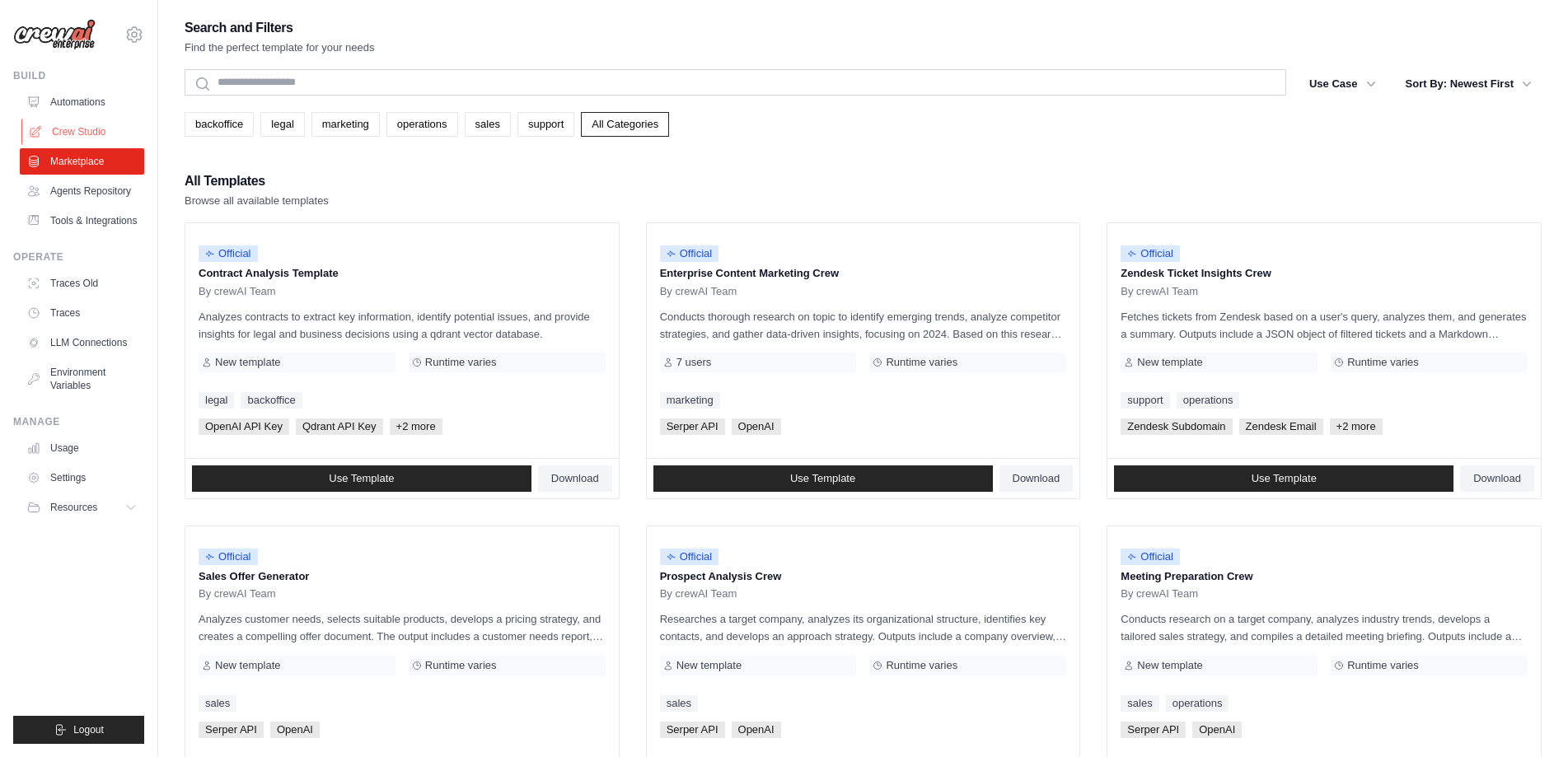
click at [85, 132] on link "Crew Studio" at bounding box center [84, 132] width 125 height 27
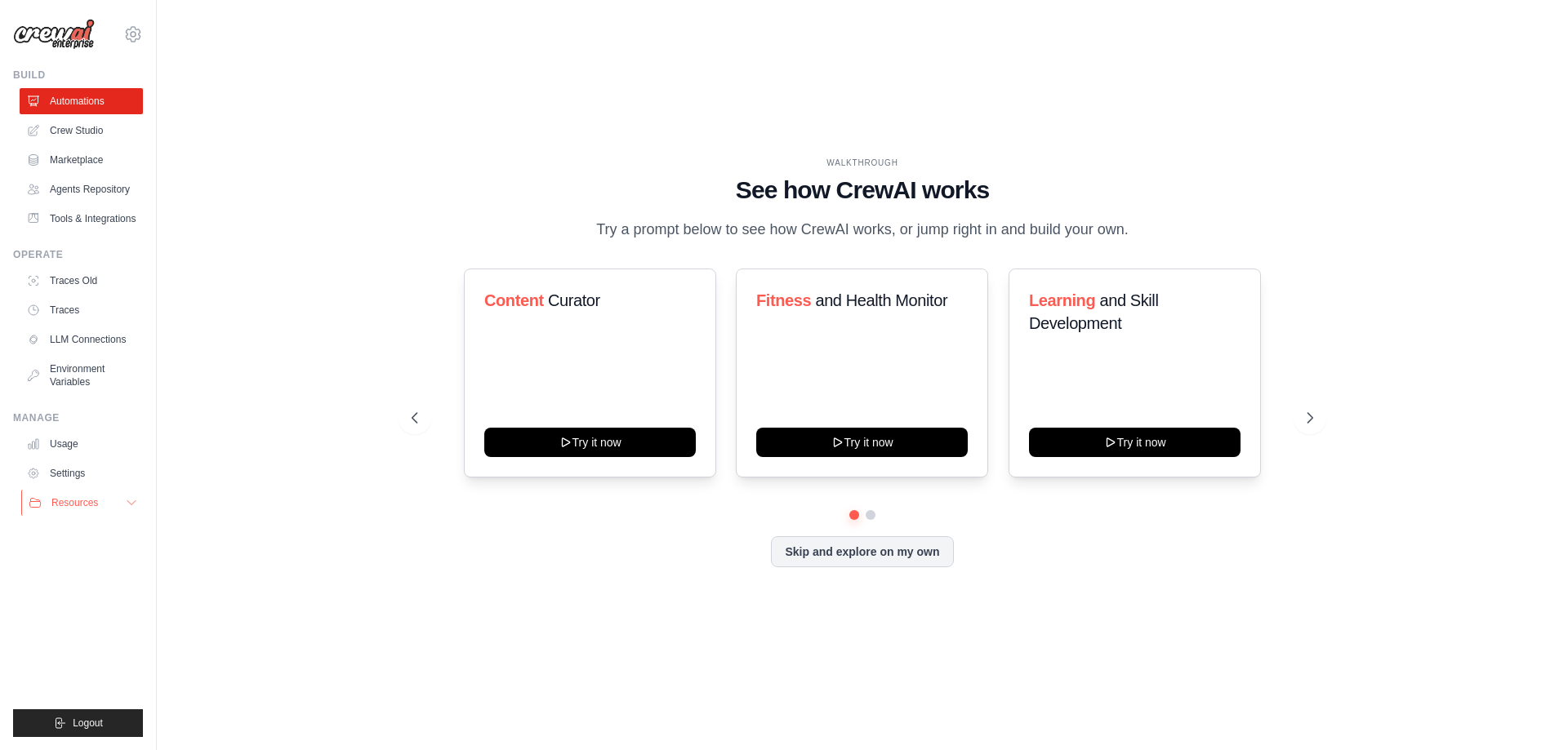
click at [88, 510] on span "Resources" at bounding box center [75, 503] width 46 height 13
click at [72, 457] on link "Usage" at bounding box center [83, 444] width 124 height 27
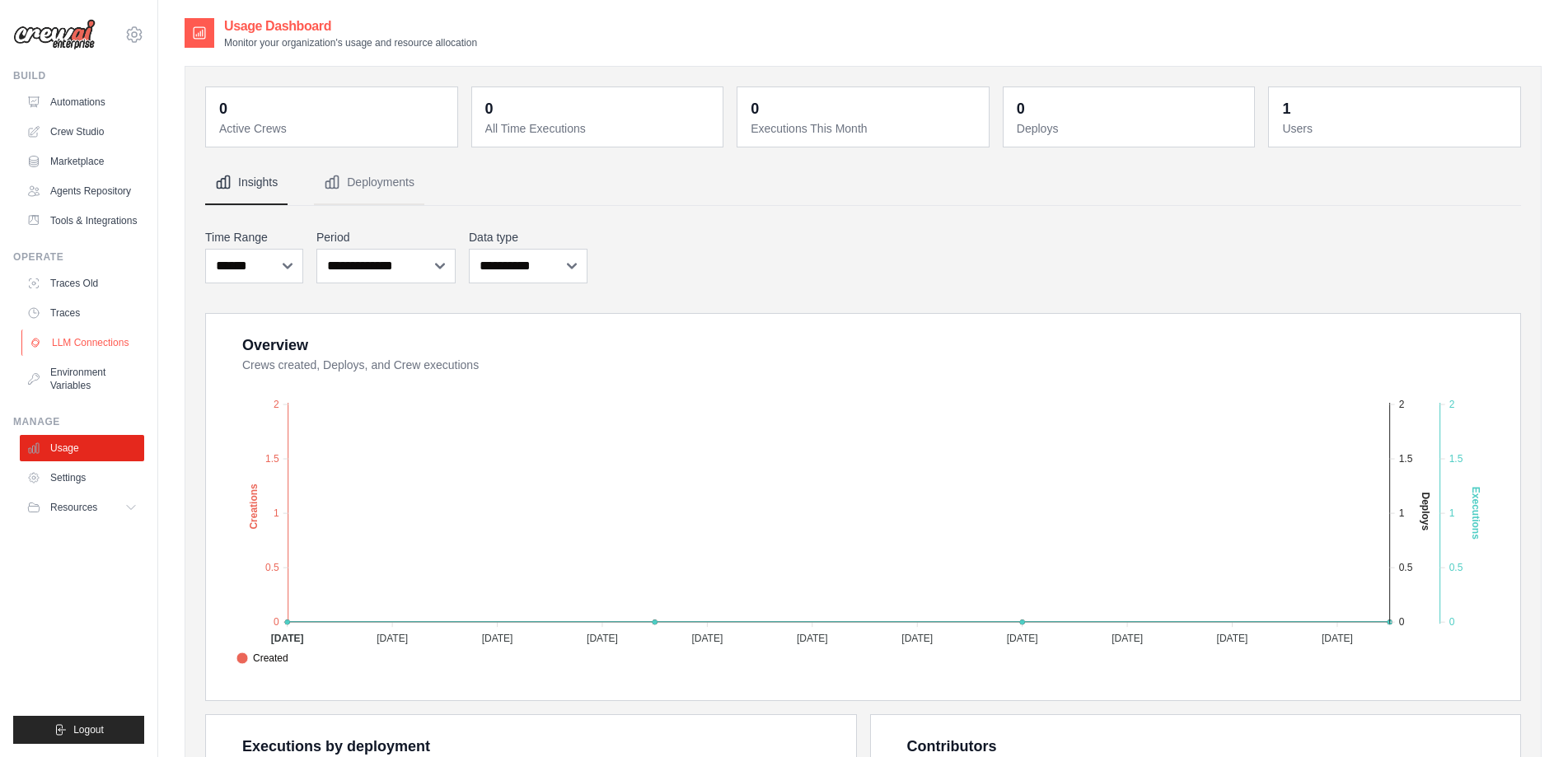
click at [94, 356] on link "LLM Connections" at bounding box center [84, 343] width 125 height 27
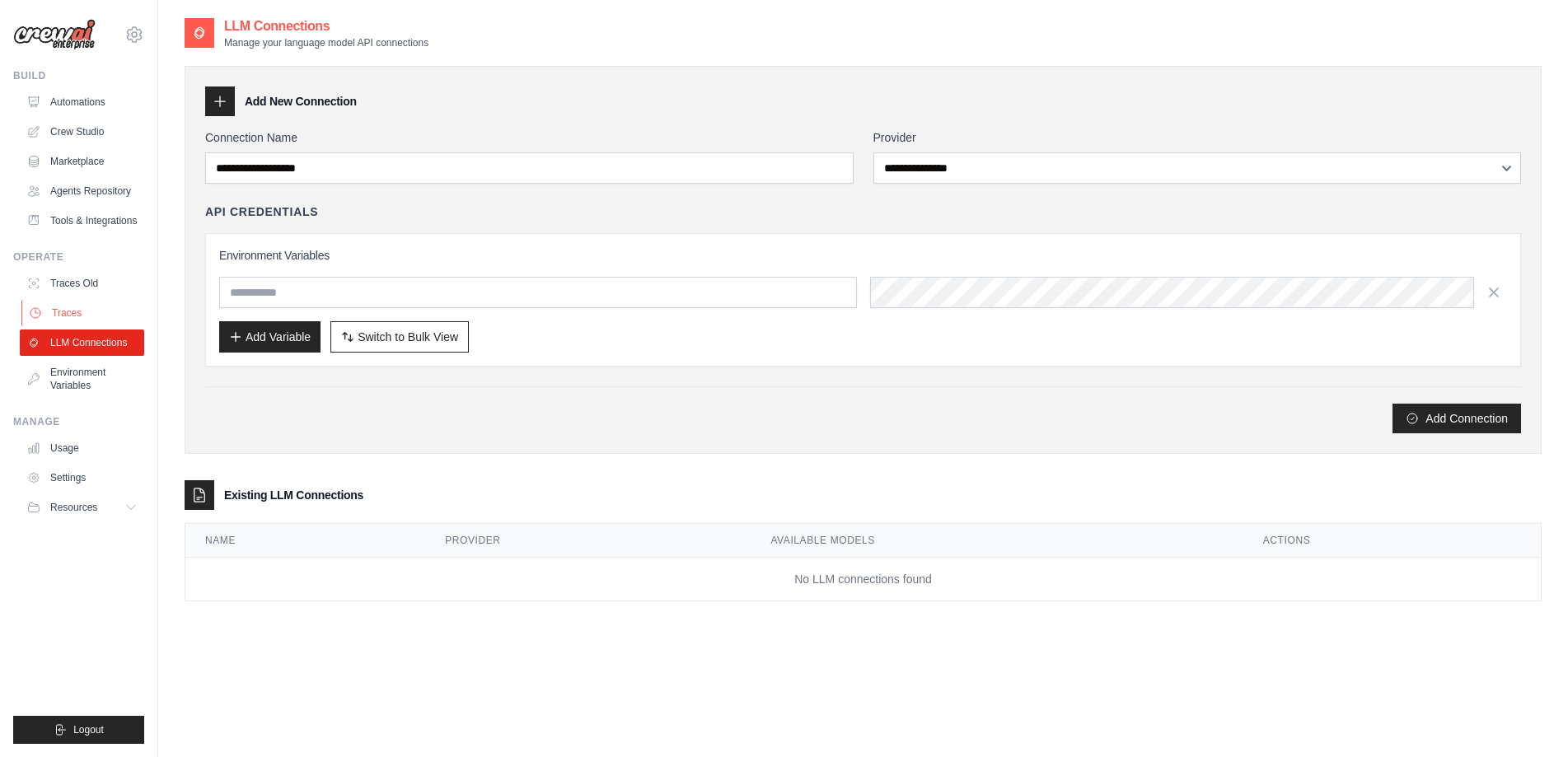
click at [72, 326] on link "Traces" at bounding box center [84, 314] width 125 height 27
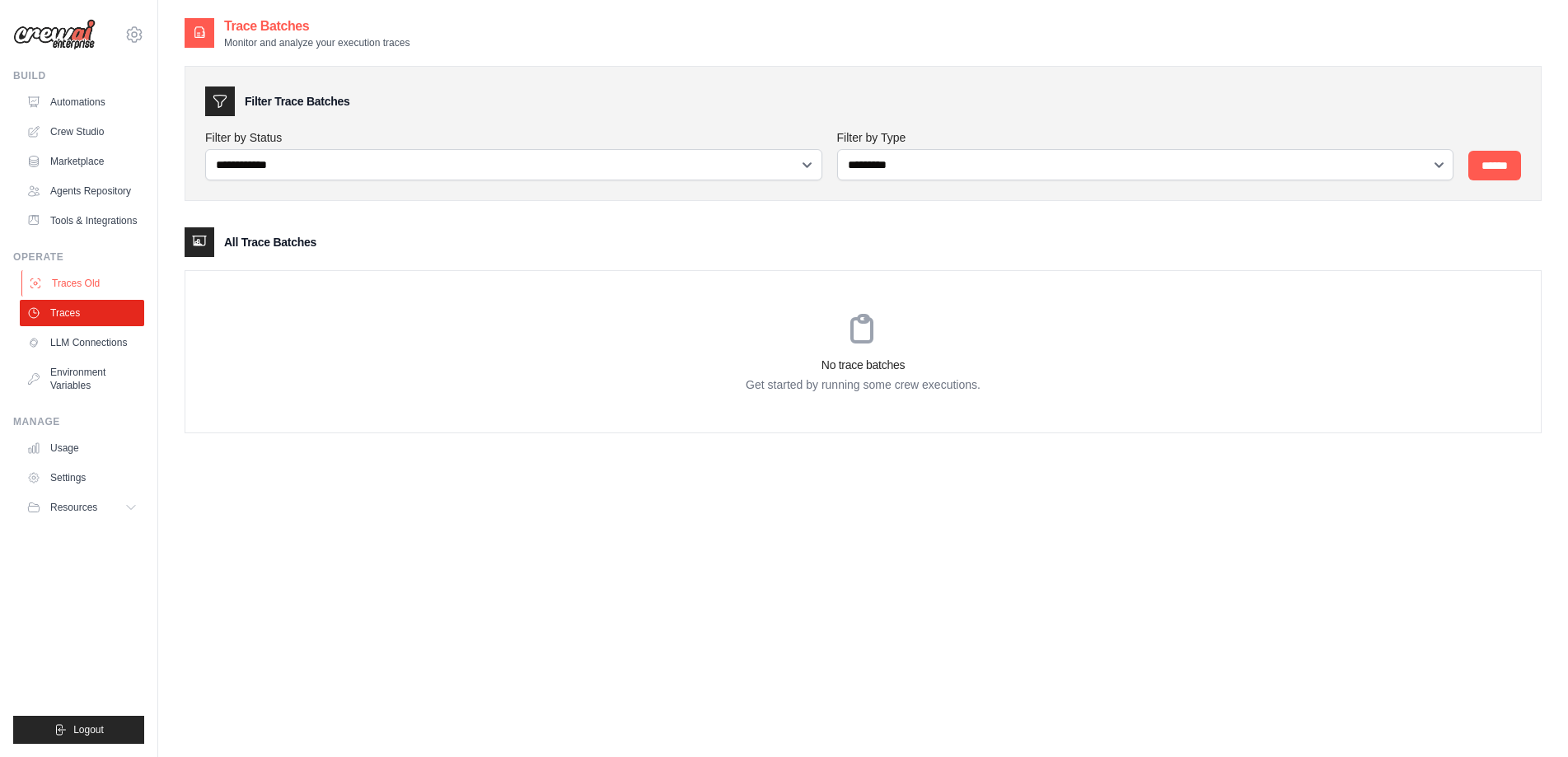
click at [79, 297] on link "Traces Old" at bounding box center [84, 284] width 125 height 27
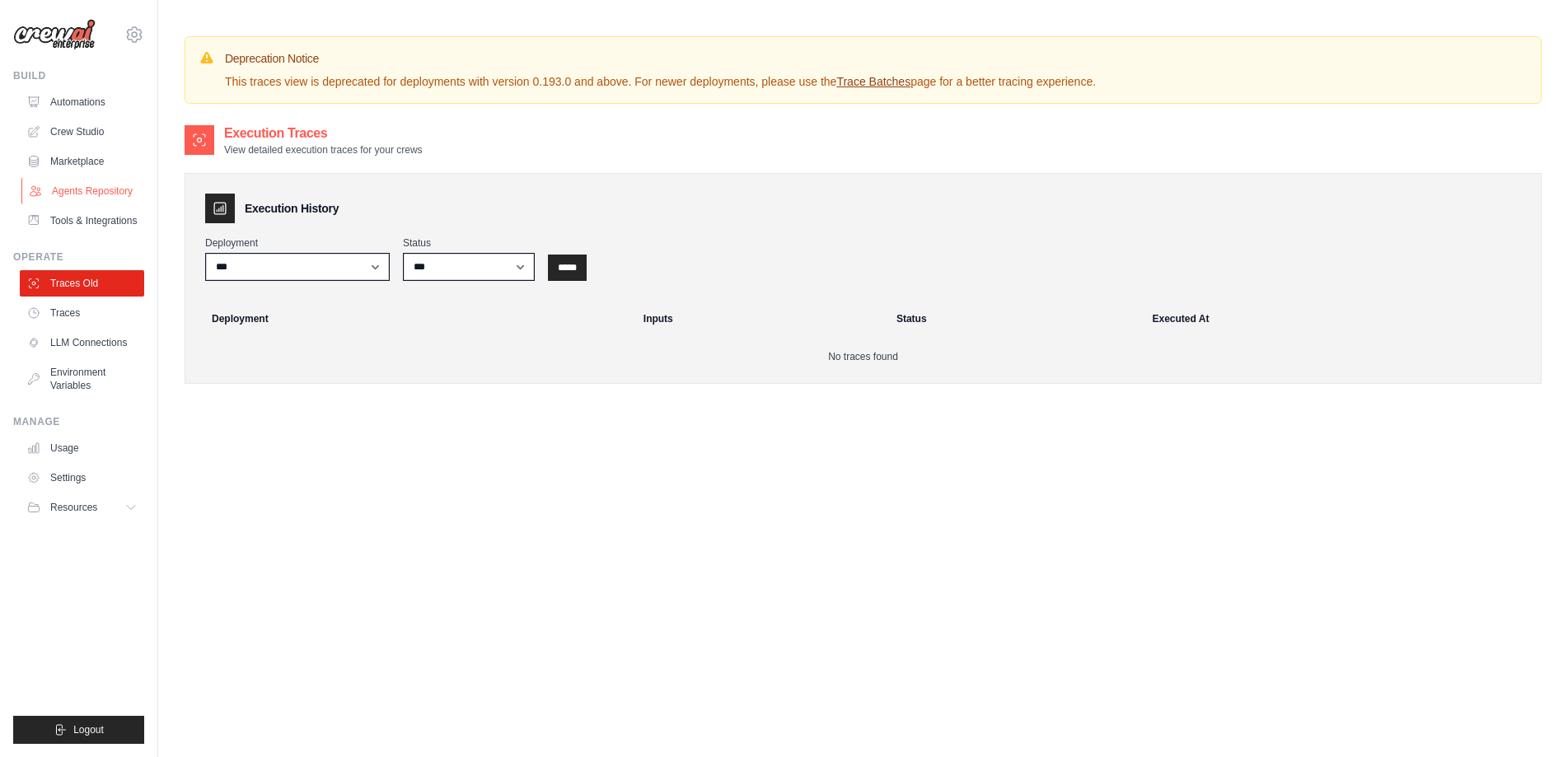
click at [64, 192] on link "Agents Repository" at bounding box center [84, 192] width 125 height 27
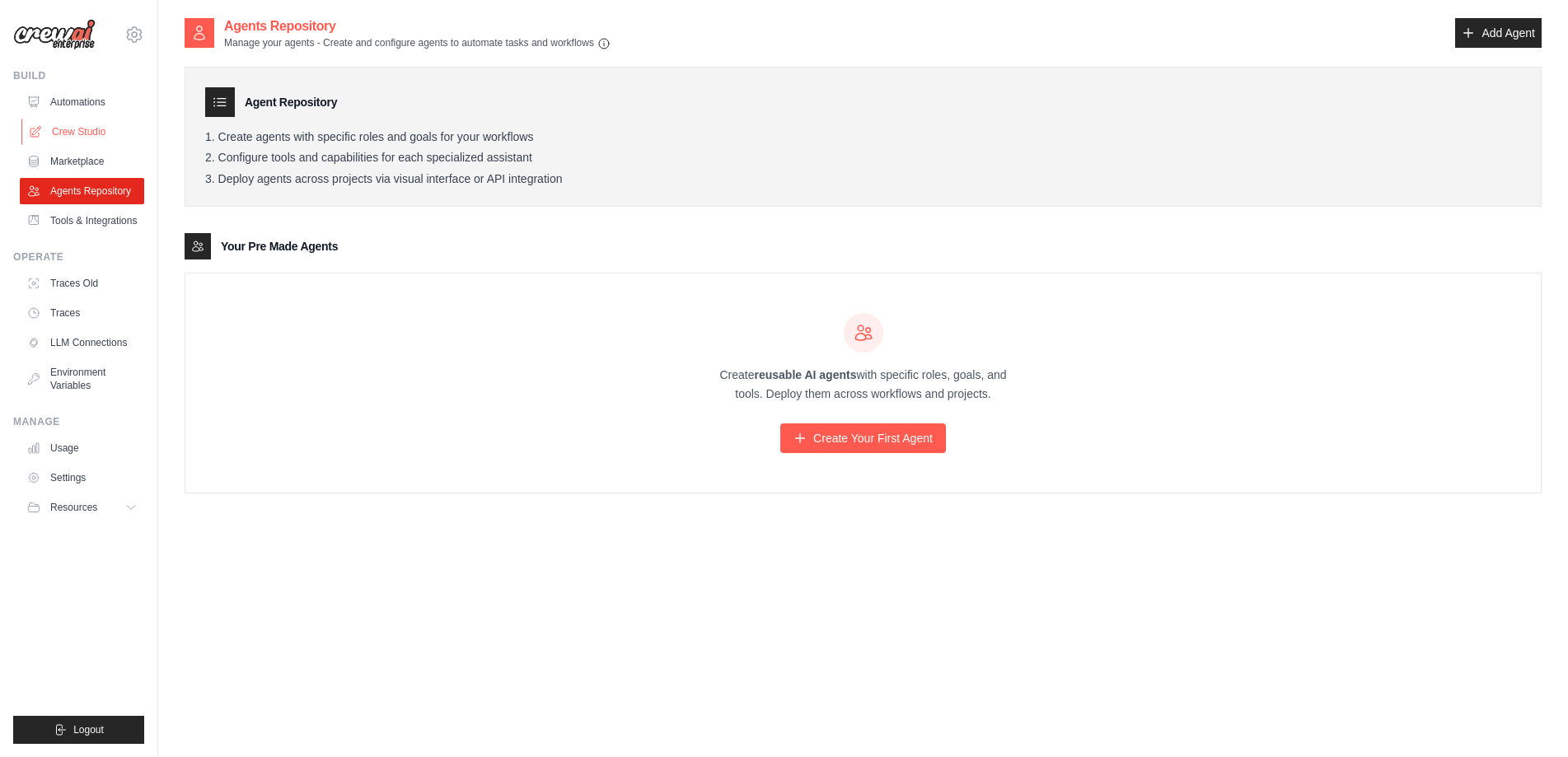
click at [81, 130] on link "Crew Studio" at bounding box center [84, 132] width 125 height 27
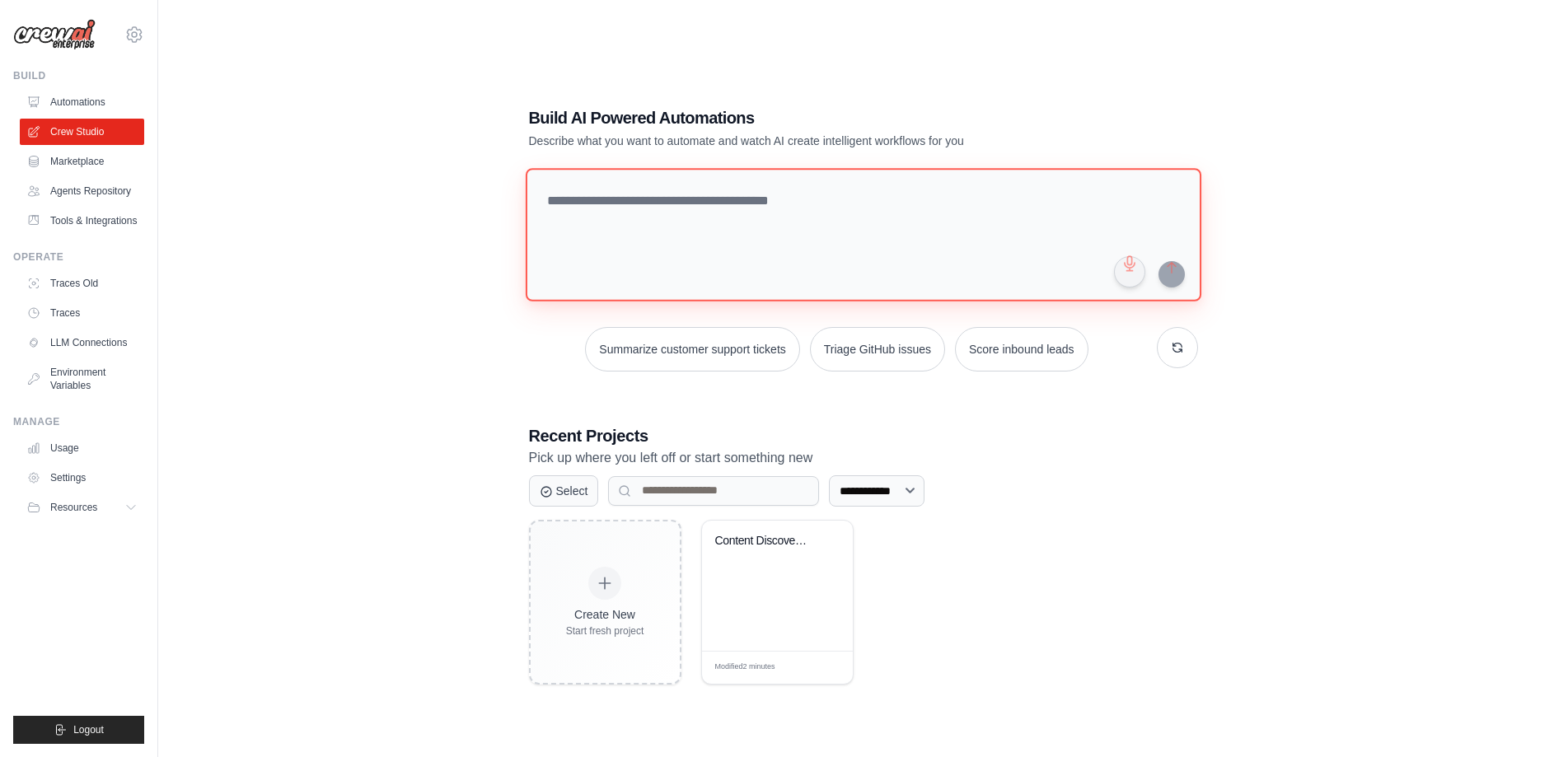
click at [645, 221] on textarea at bounding box center [863, 235] width 676 height 134
click at [99, 100] on link "Automations" at bounding box center [84, 102] width 125 height 27
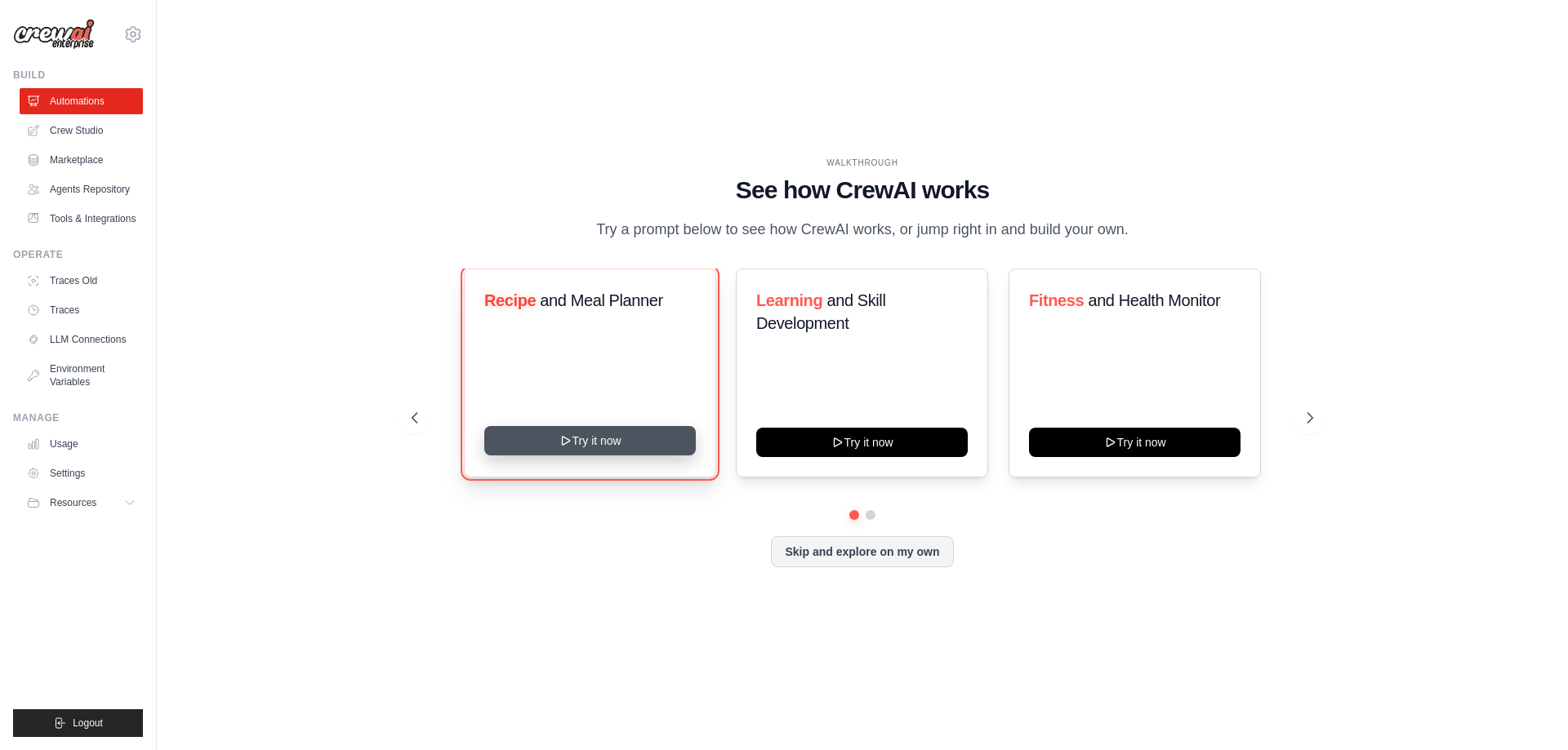
click at [606, 456] on button "Try it now" at bounding box center [590, 440] width 211 height 29
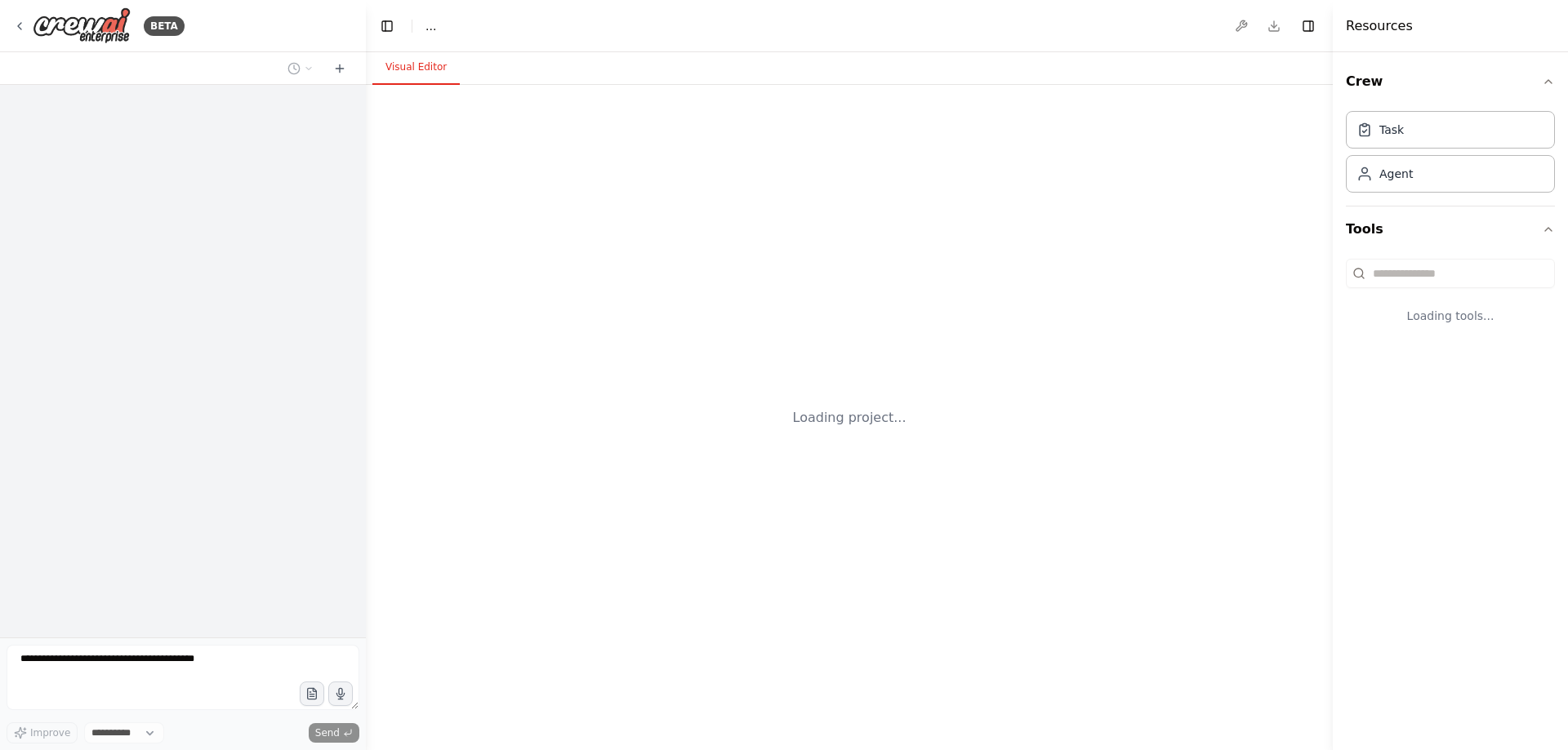
select select "****"
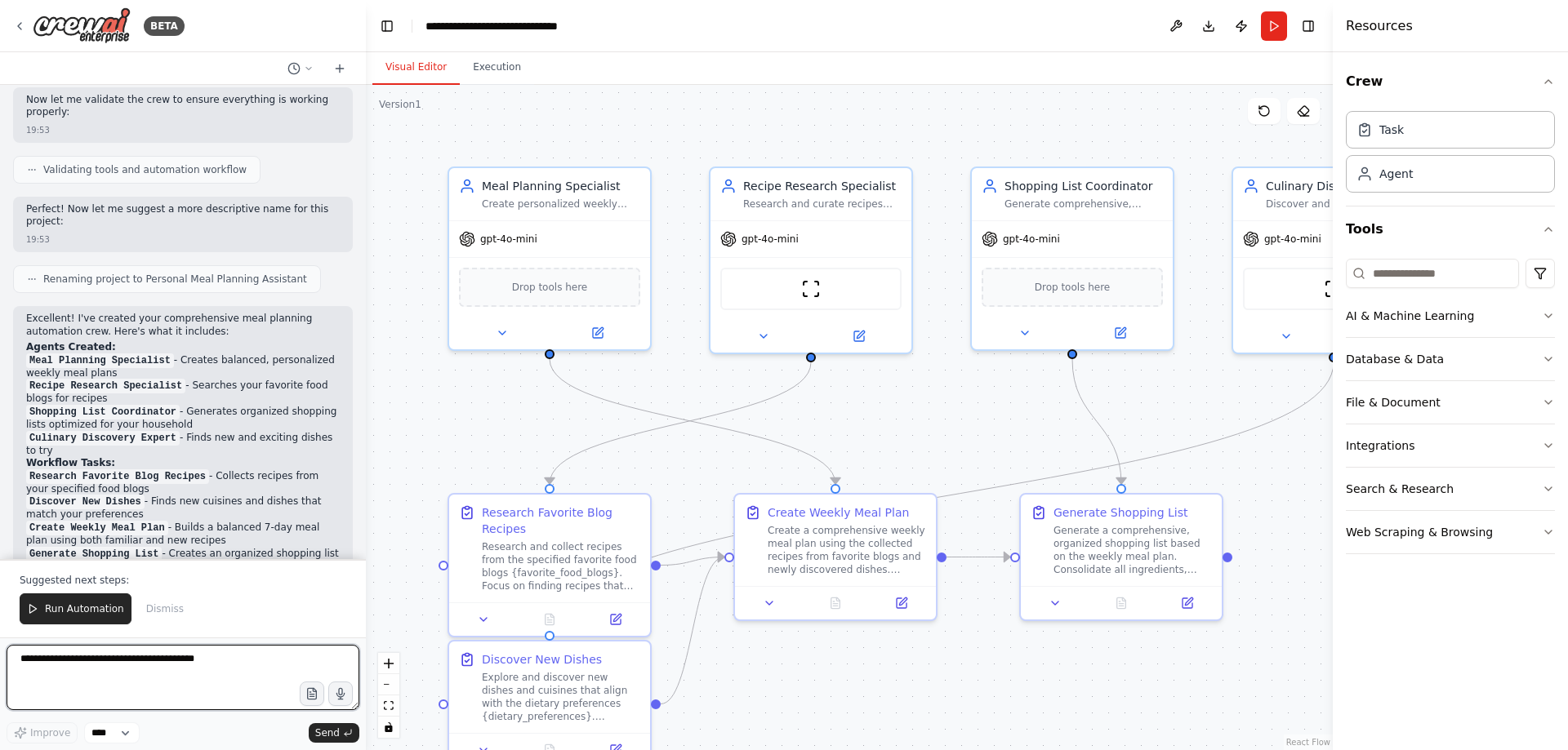
scroll to position [1332, 0]
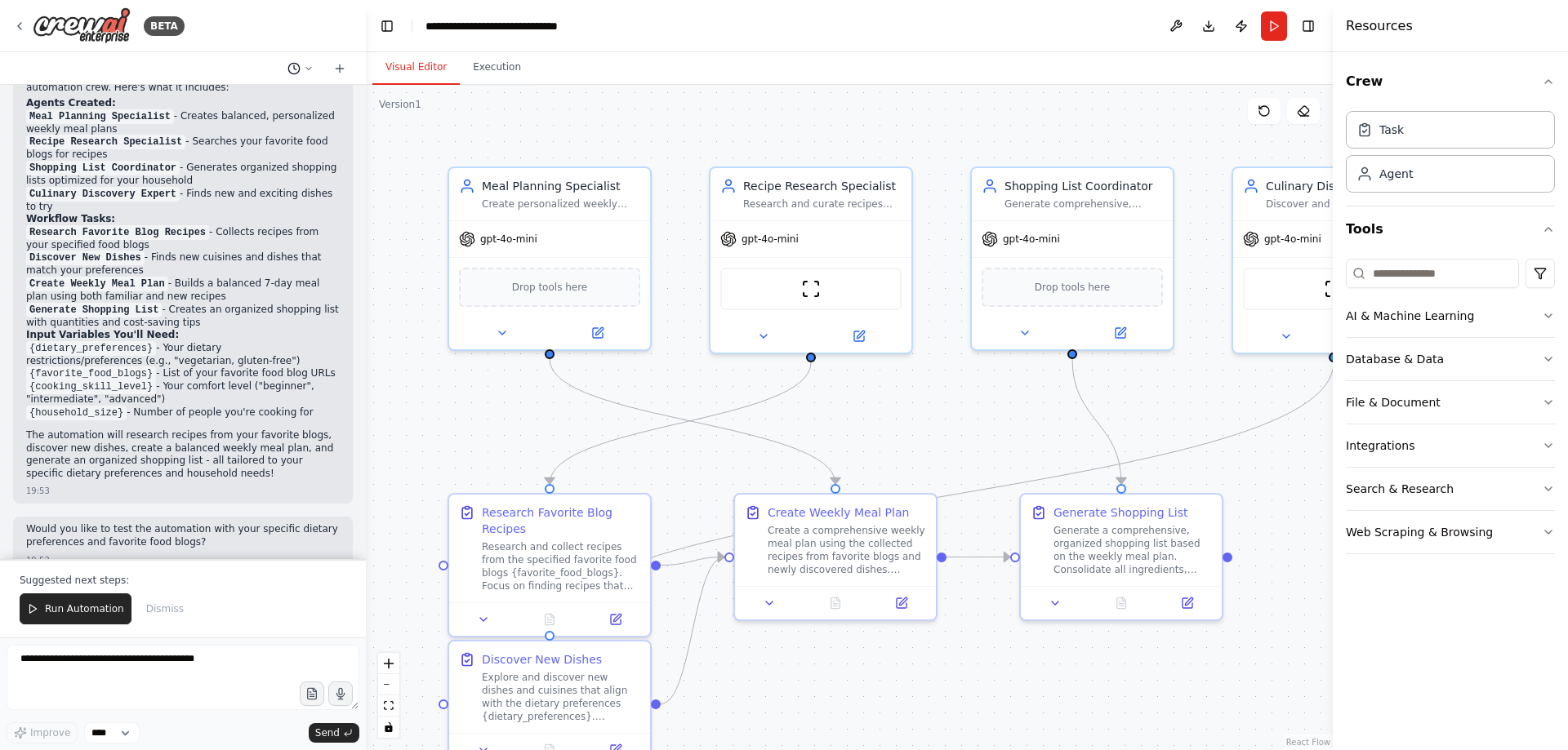
click at [316, 66] on button at bounding box center [300, 69] width 39 height 20
click at [269, 94] on button "Develop a crew that creates weekly meal plans based on your dietary preferences…" at bounding box center [268, 102] width 194 height 27
click at [303, 62] on button at bounding box center [300, 69] width 39 height 20
click at [324, 106] on span "[DATE] 19:51" at bounding box center [331, 102] width 54 height 13
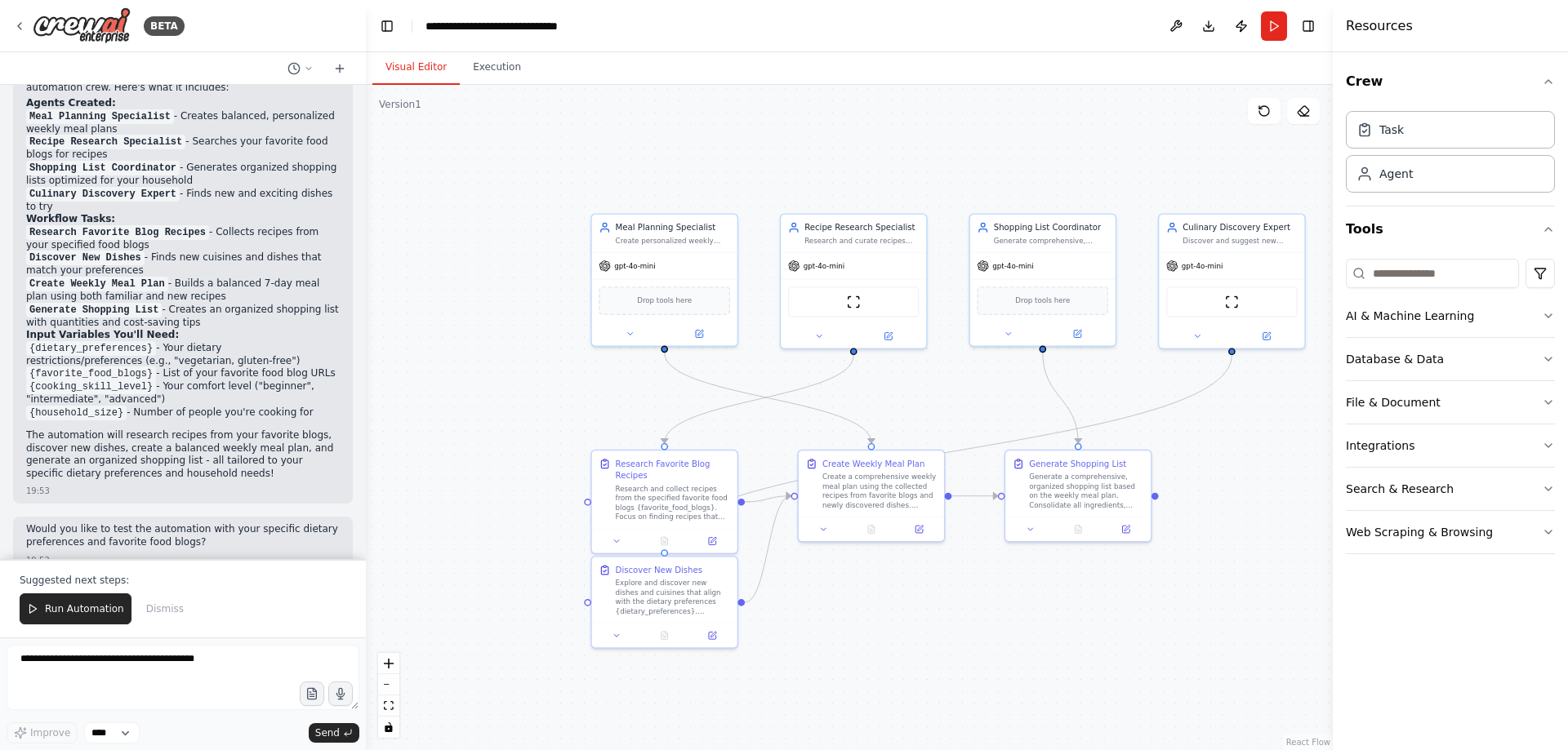
scroll to position [1005, 0]
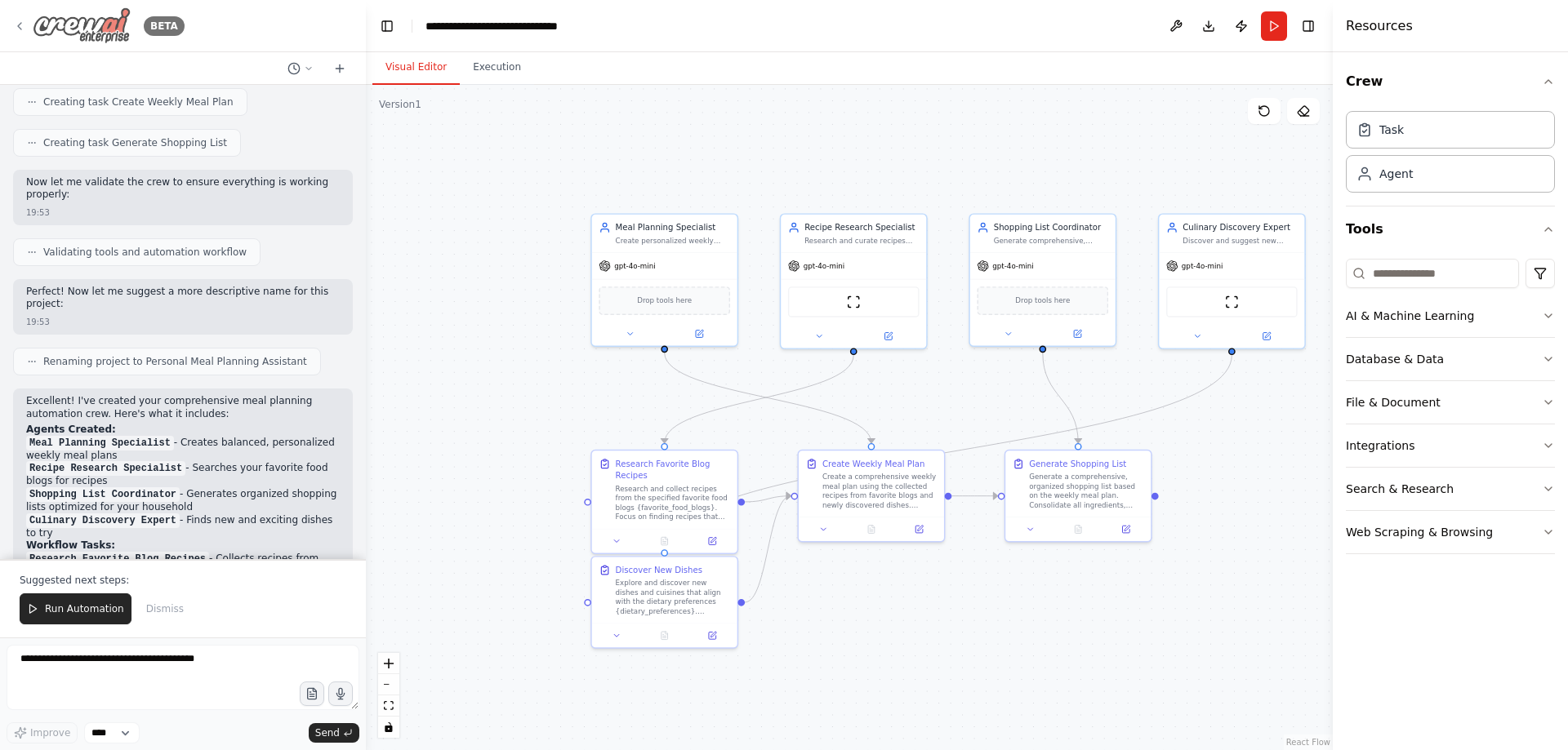
click at [19, 25] on icon at bounding box center [20, 27] width 13 height 13
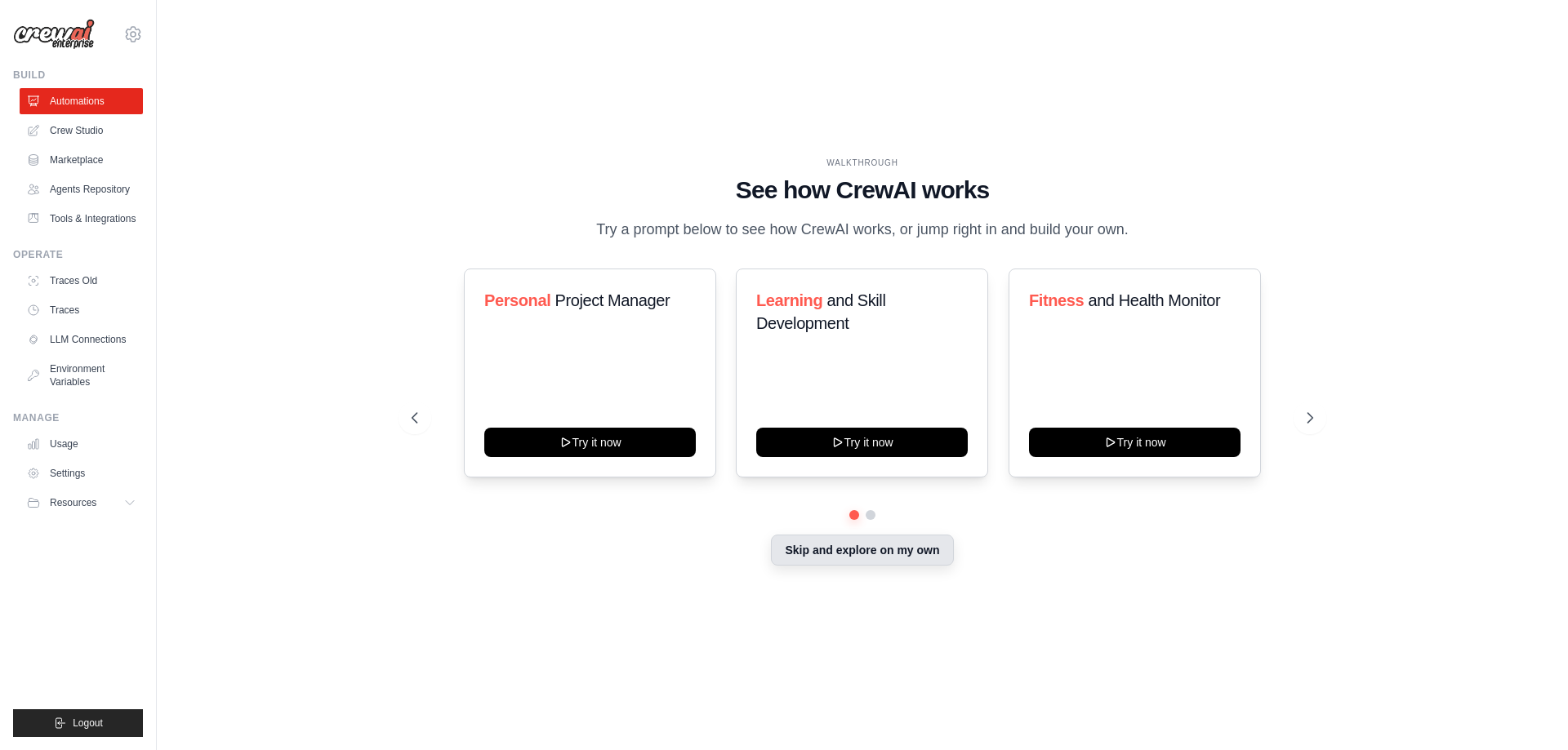
click at [819, 555] on button "Skip and explore on my own" at bounding box center [862, 549] width 182 height 31
